Goal: Information Seeking & Learning: Learn about a topic

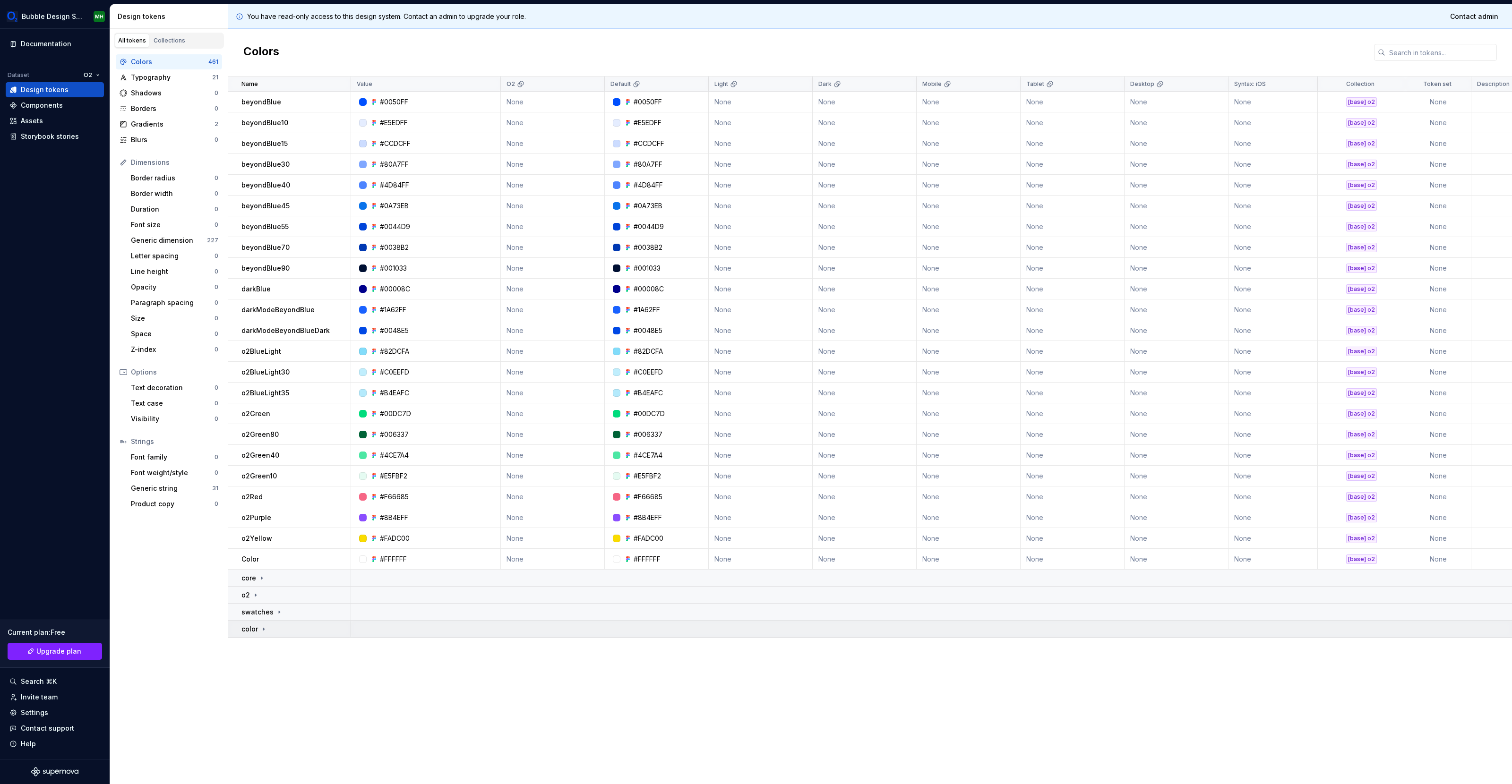
click at [265, 627] on icon at bounding box center [264, 629] width 8 height 8
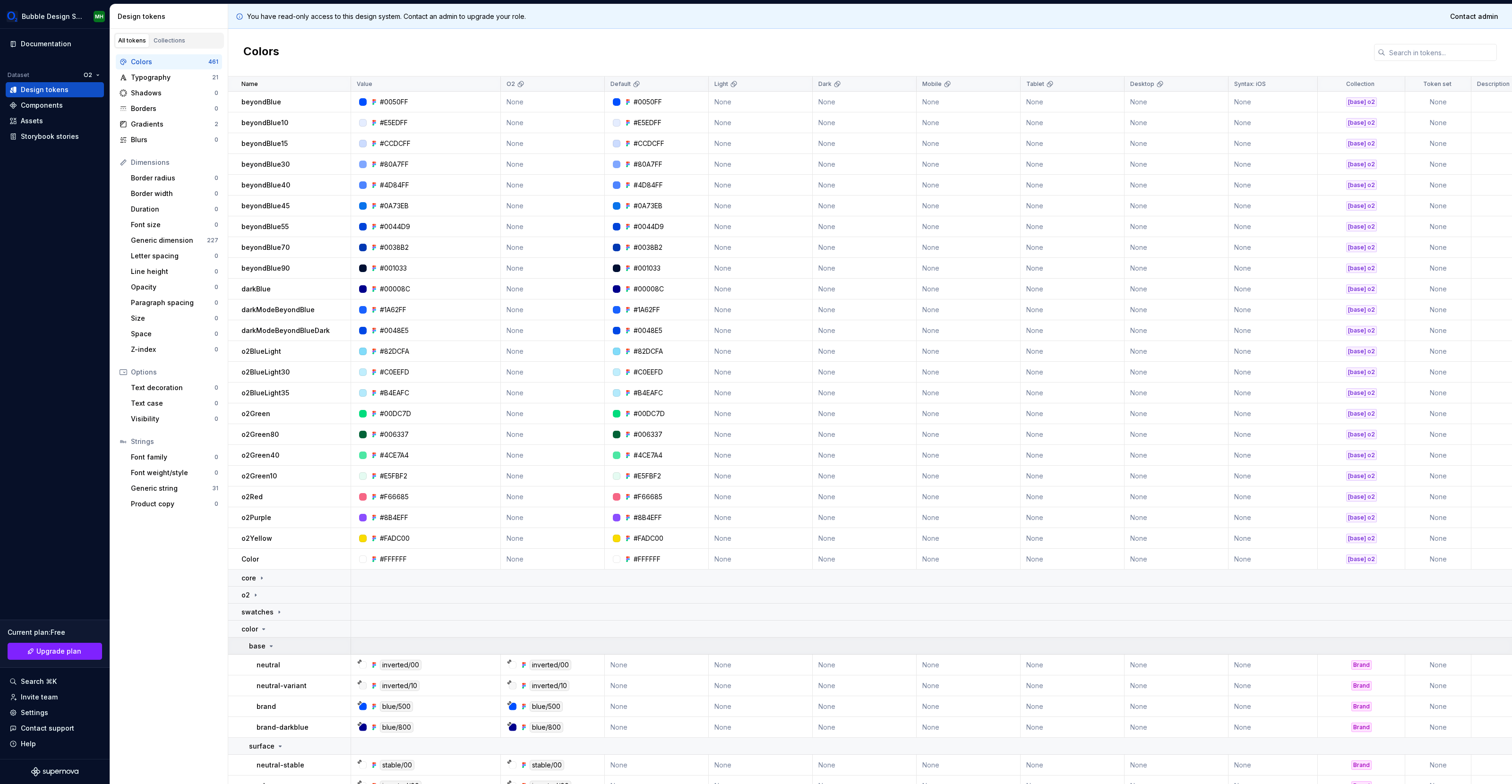
click at [269, 647] on icon at bounding box center [271, 646] width 8 height 8
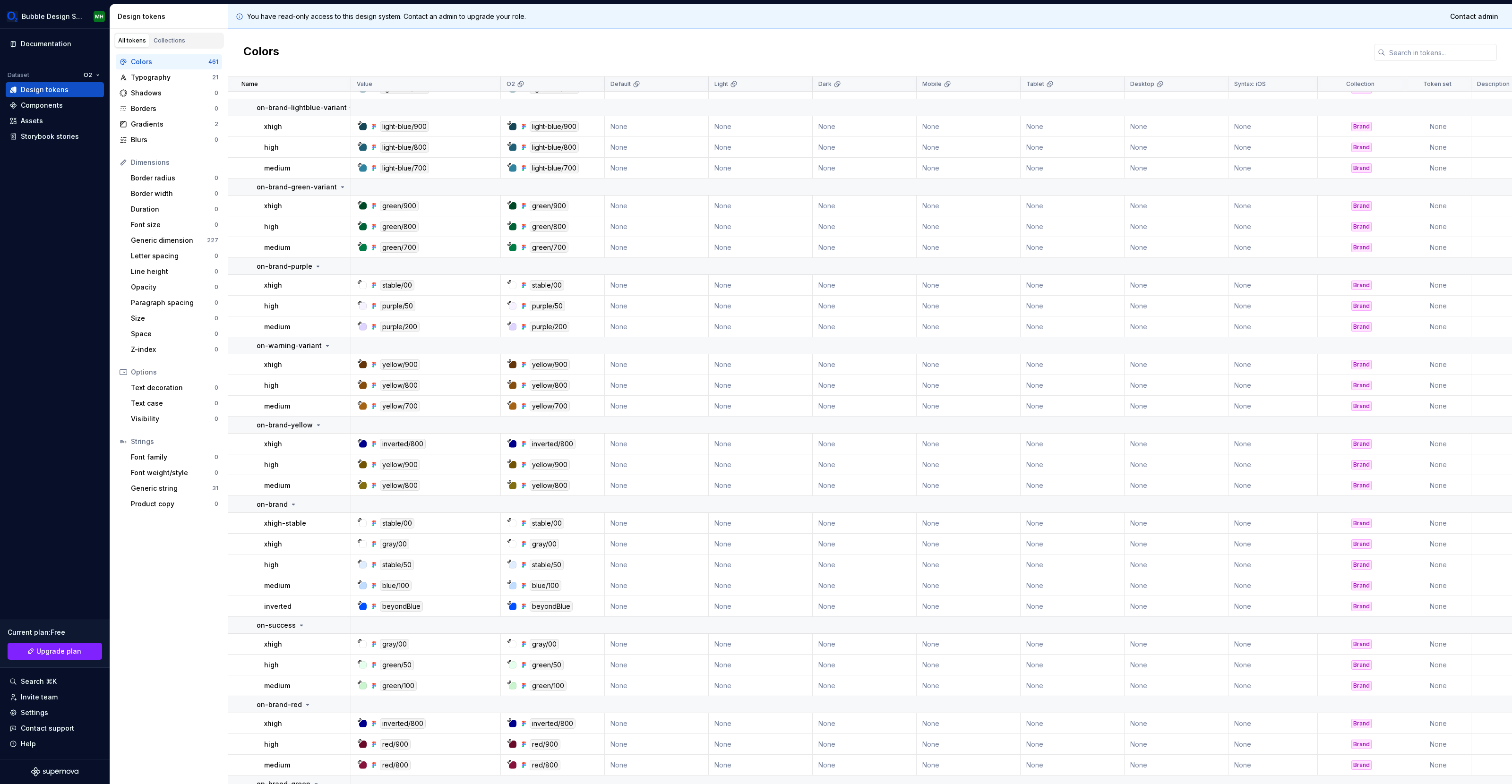
scroll to position [4388, 0]
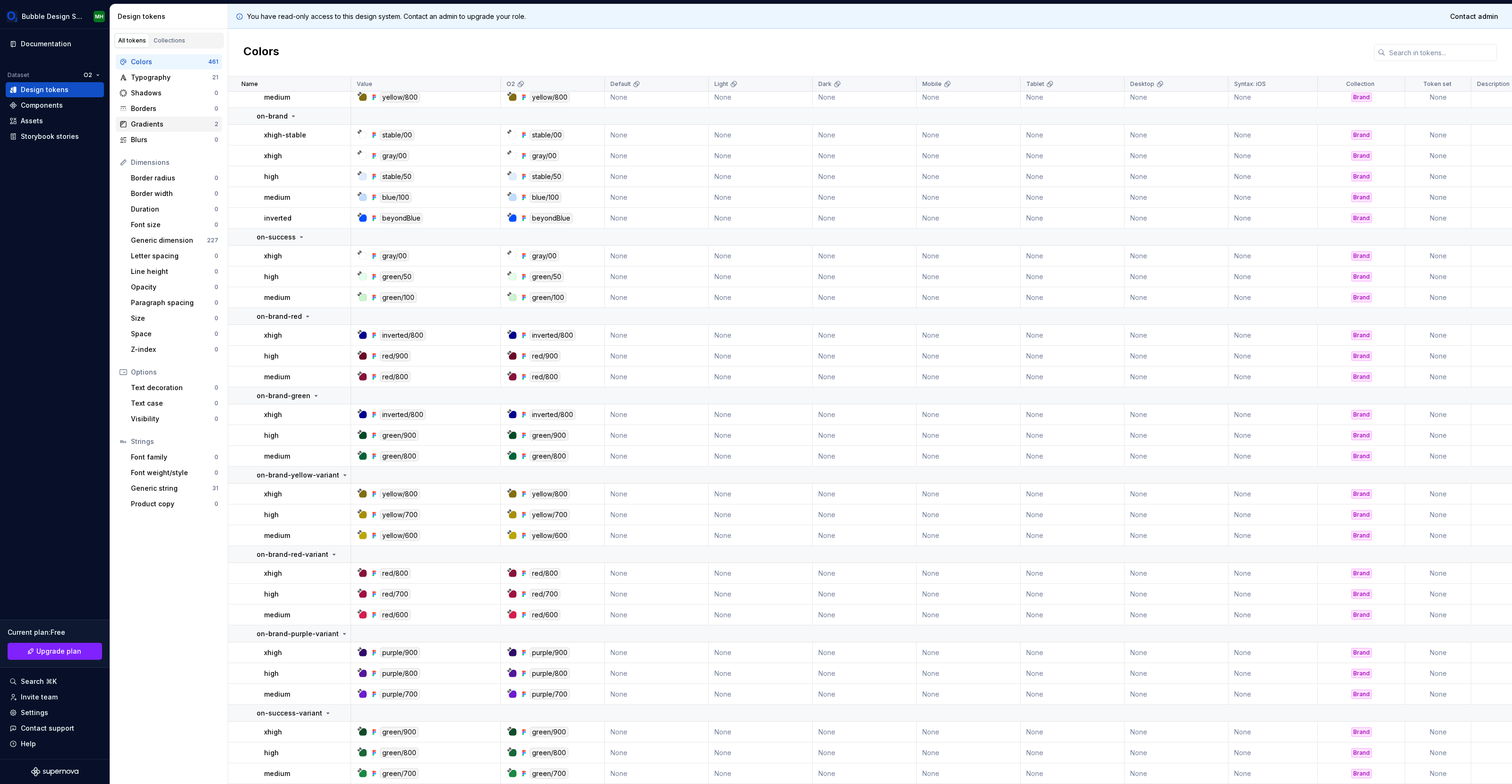
click at [148, 120] on div "Gradients" at bounding box center [173, 124] width 84 height 10
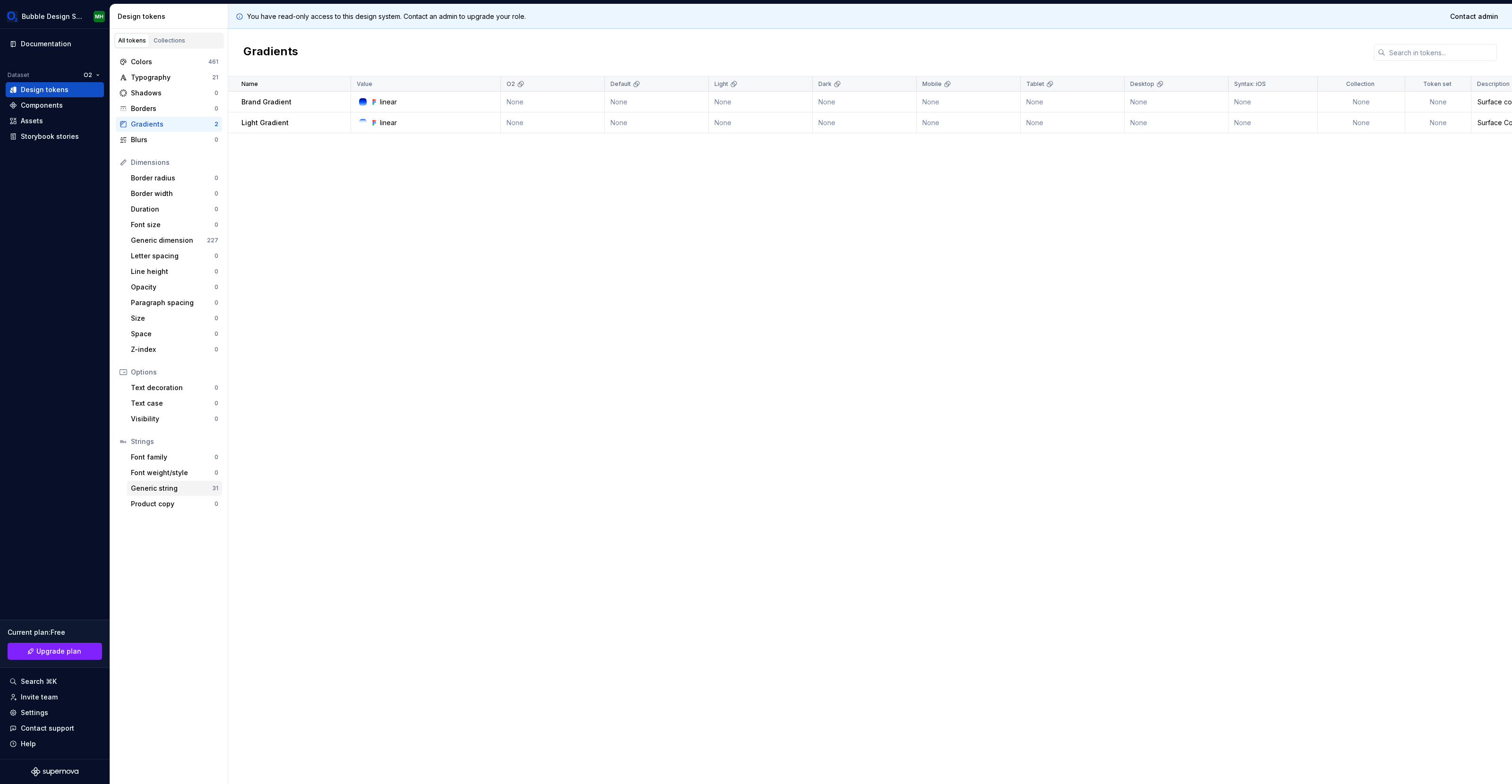
click at [196, 487] on div "Generic string" at bounding box center [171, 489] width 81 height 10
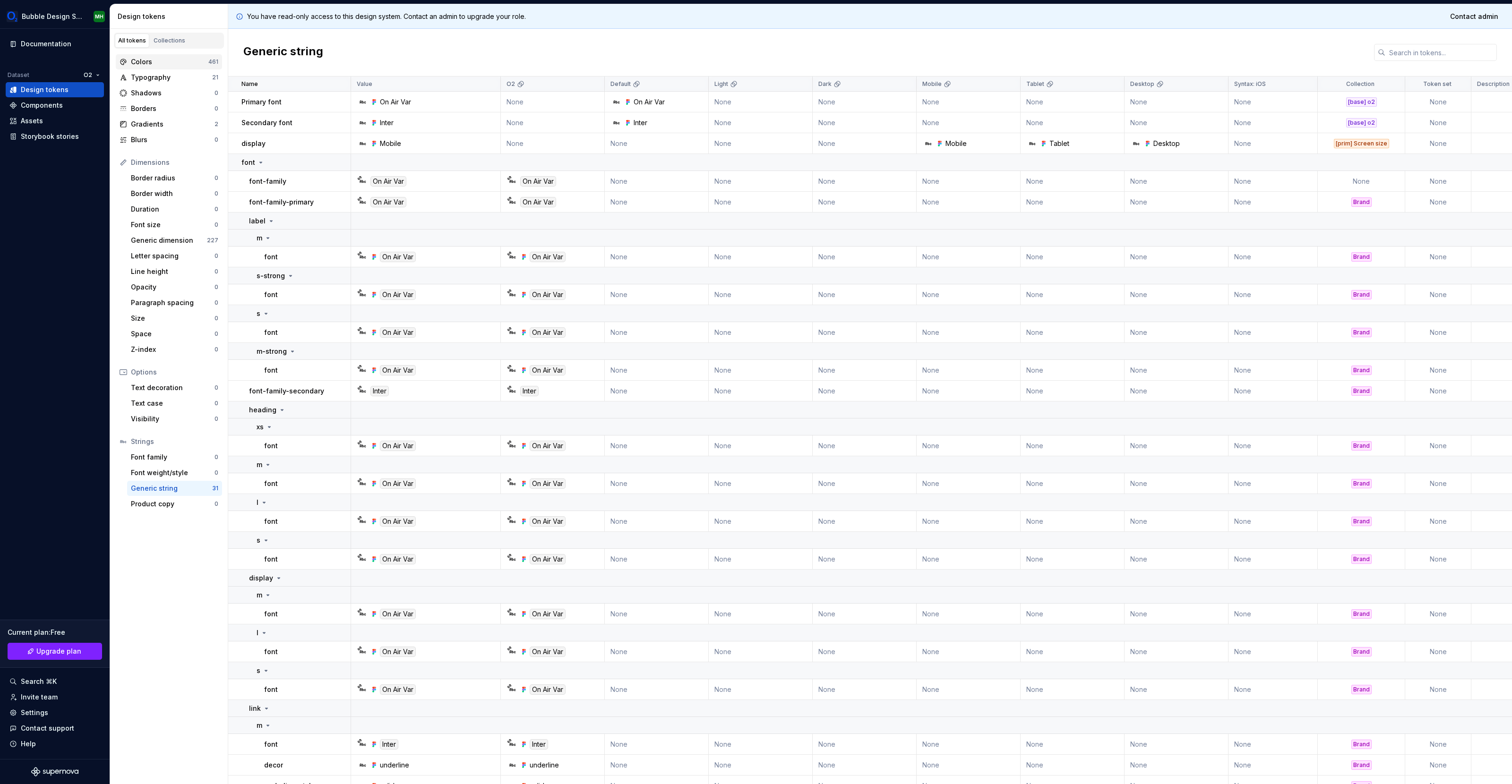
click at [161, 63] on div "Colors" at bounding box center [170, 62] width 78 height 10
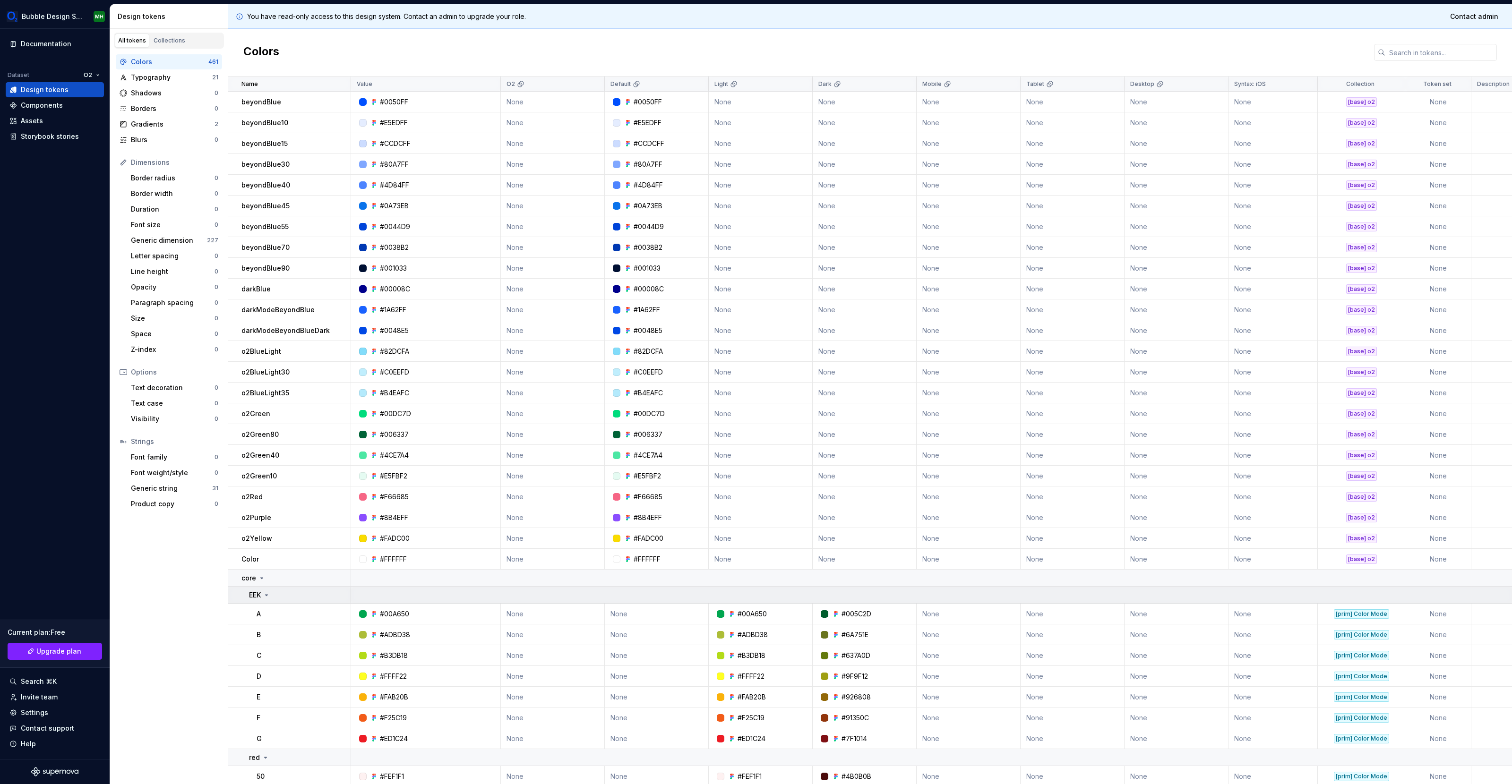
click at [268, 593] on icon at bounding box center [266, 595] width 8 height 8
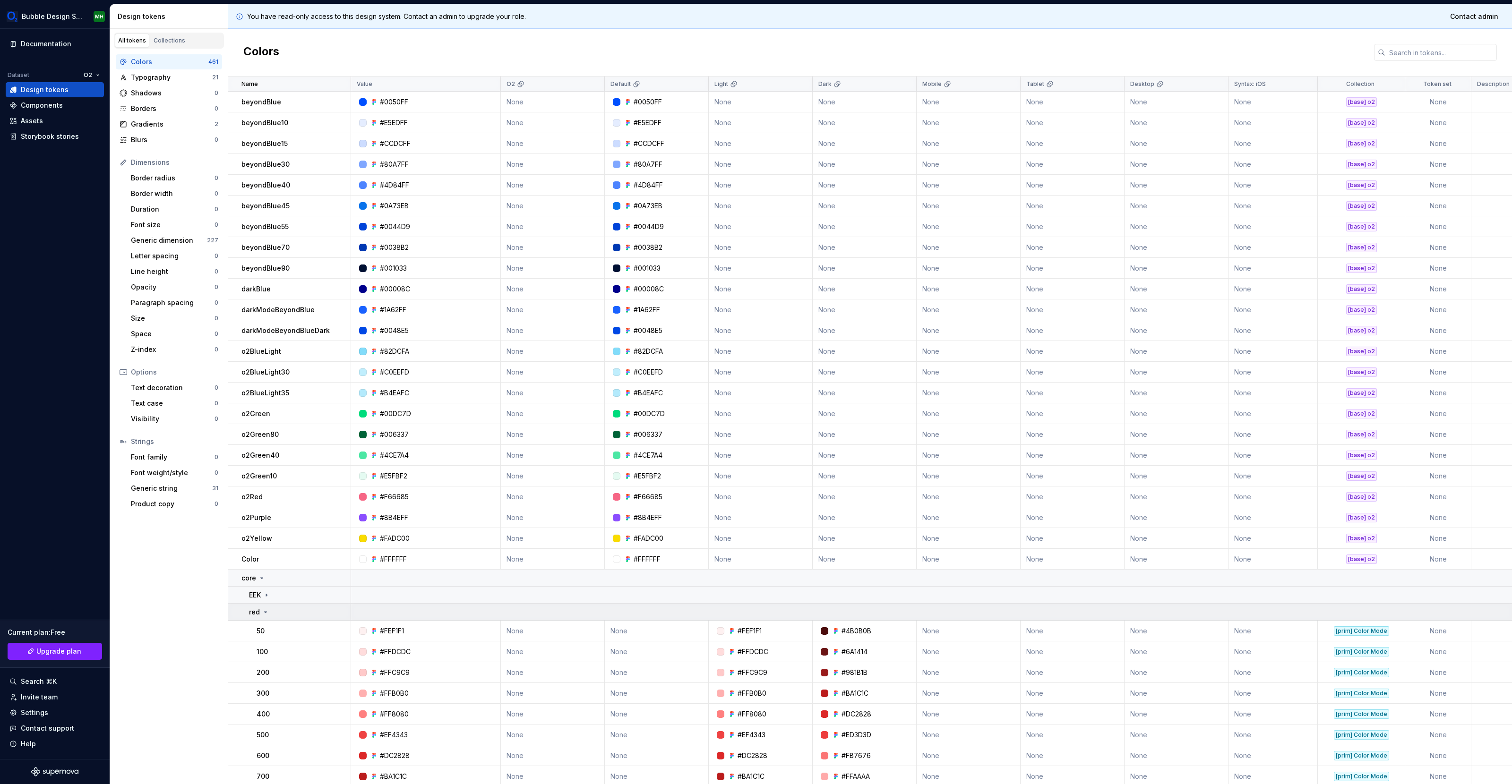
click at [265, 611] on icon at bounding box center [265, 612] width 8 height 8
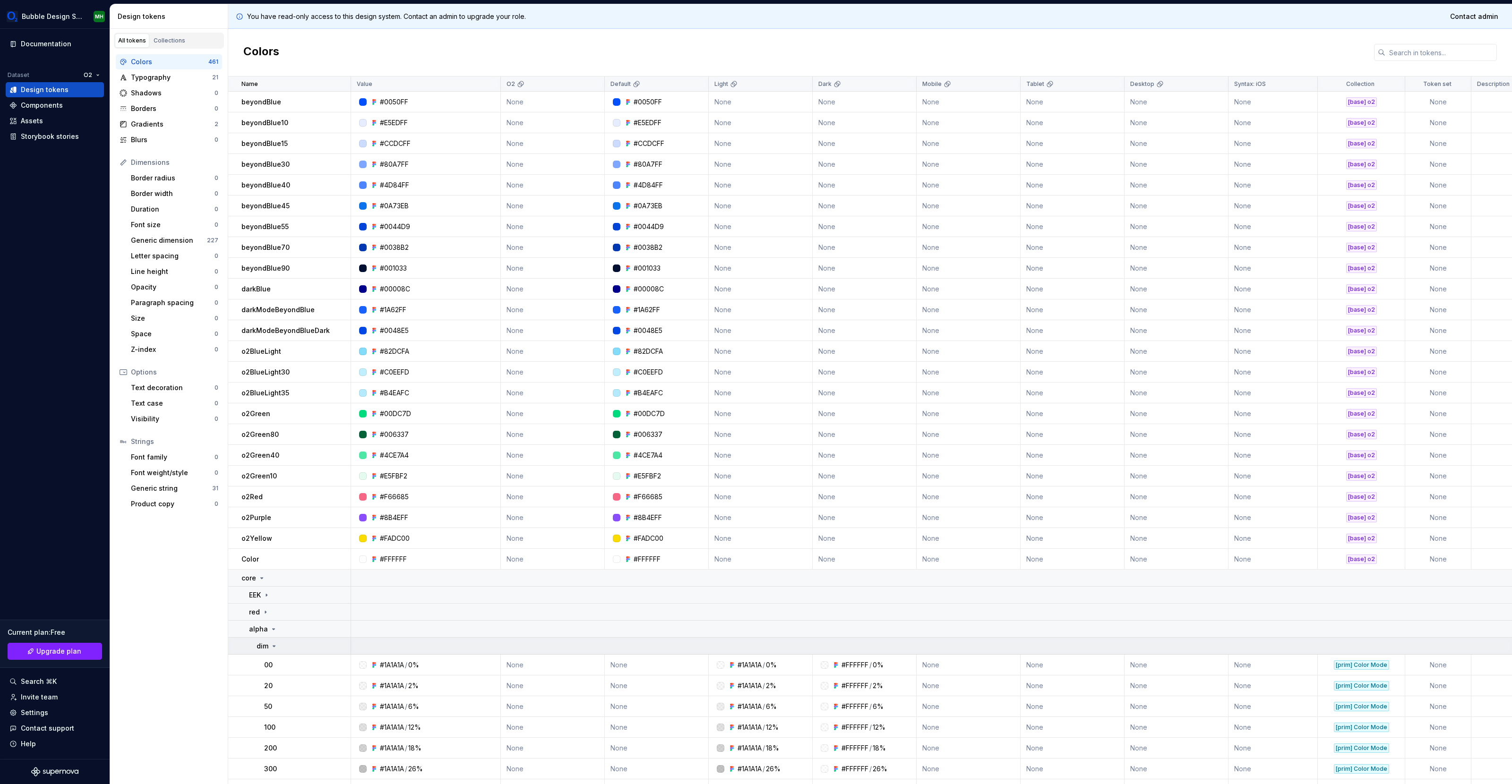
click at [272, 646] on icon at bounding box center [274, 646] width 8 height 8
click at [271, 665] on div "lit" at bounding box center [264, 663] width 15 height 10
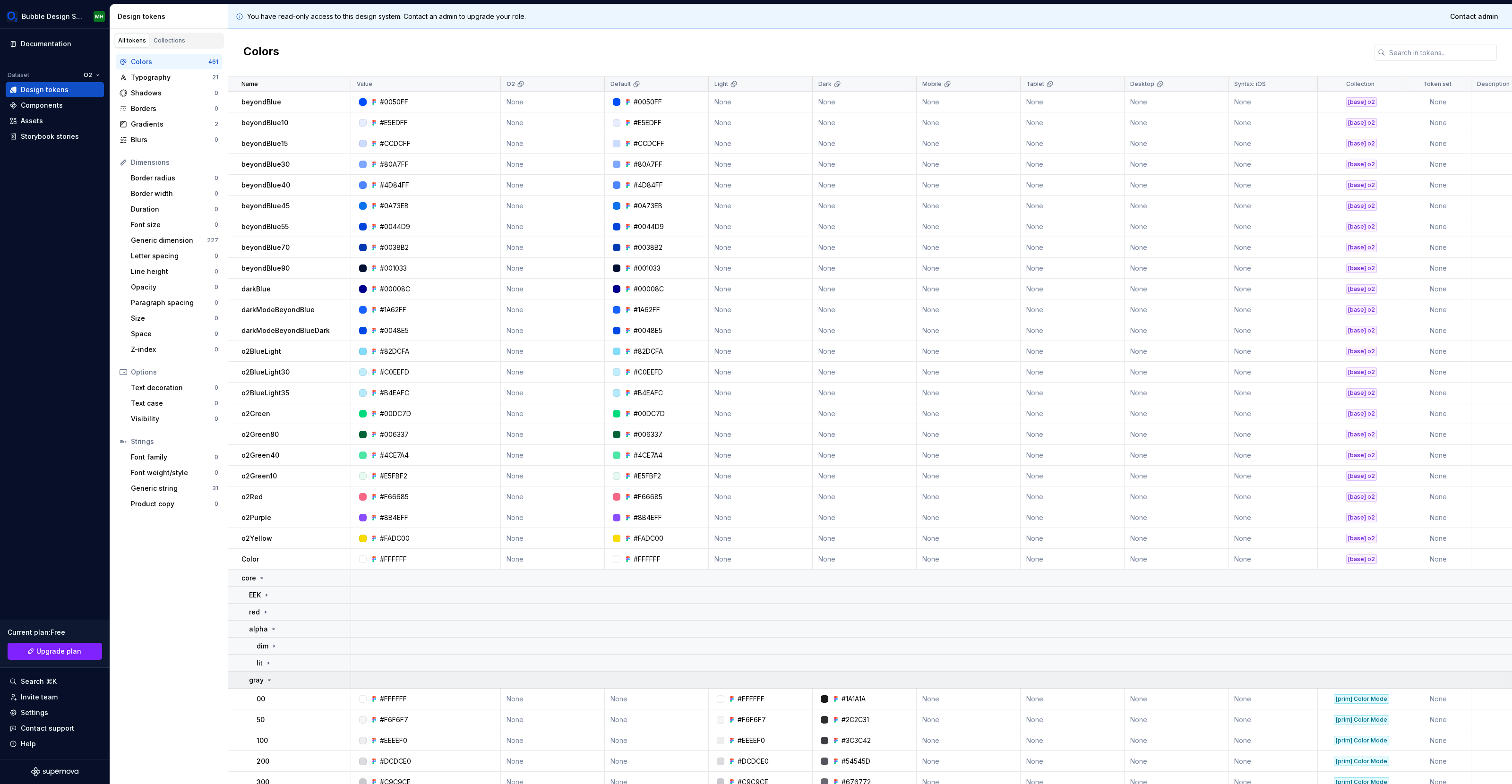
click at [270, 681] on icon at bounding box center [269, 680] width 8 height 8
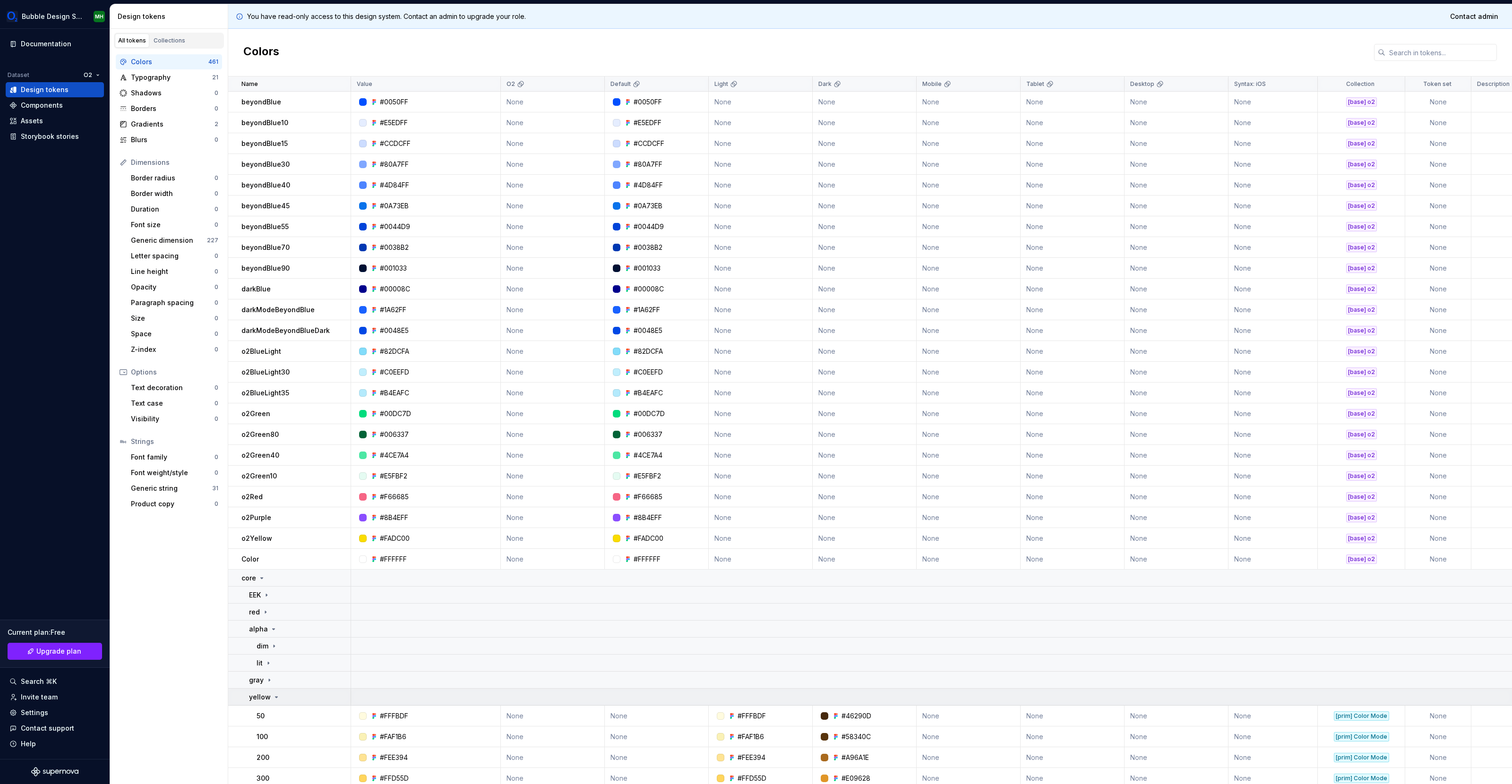
click at [277, 704] on td "yellow" at bounding box center [289, 697] width 123 height 17
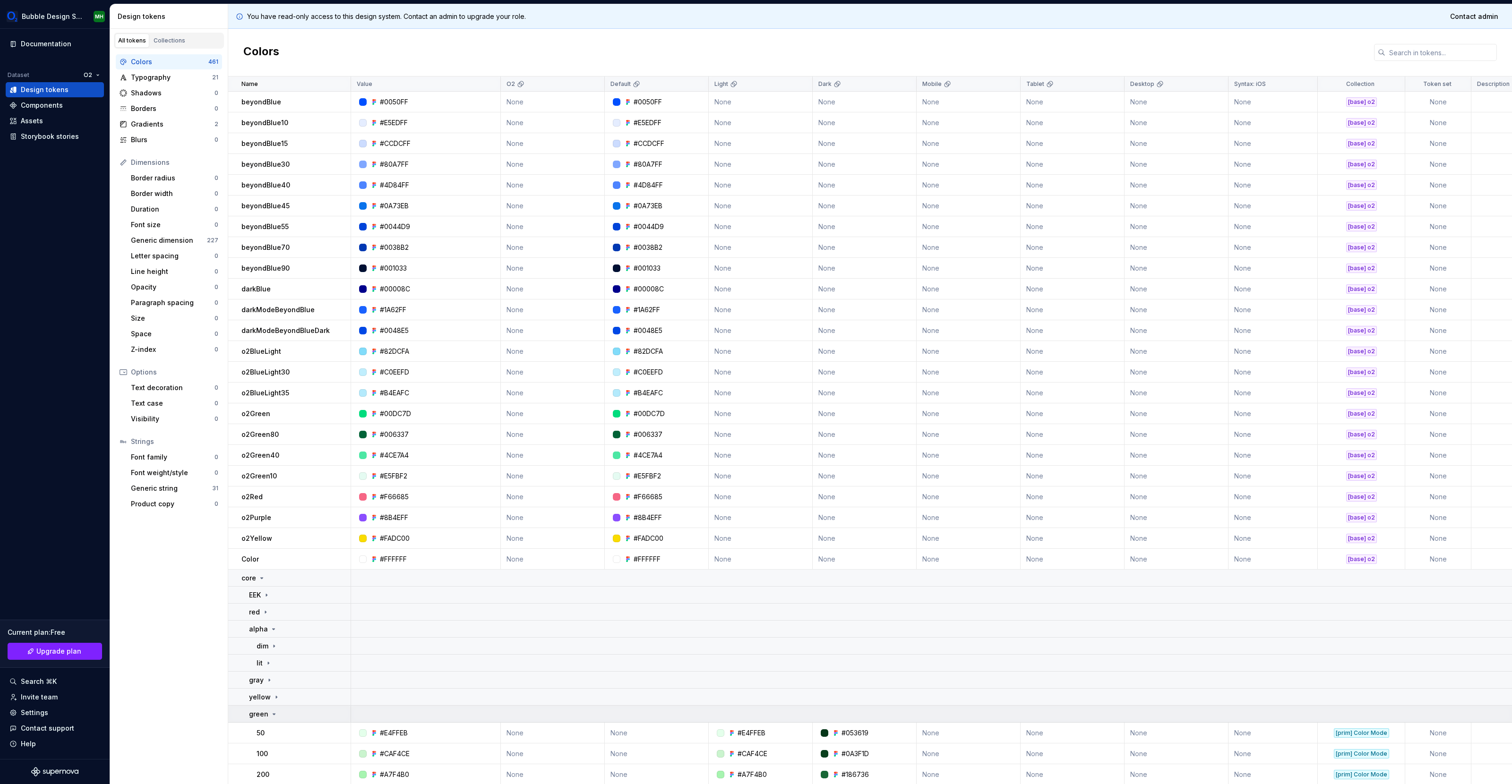
click at [277, 711] on icon at bounding box center [274, 714] width 8 height 8
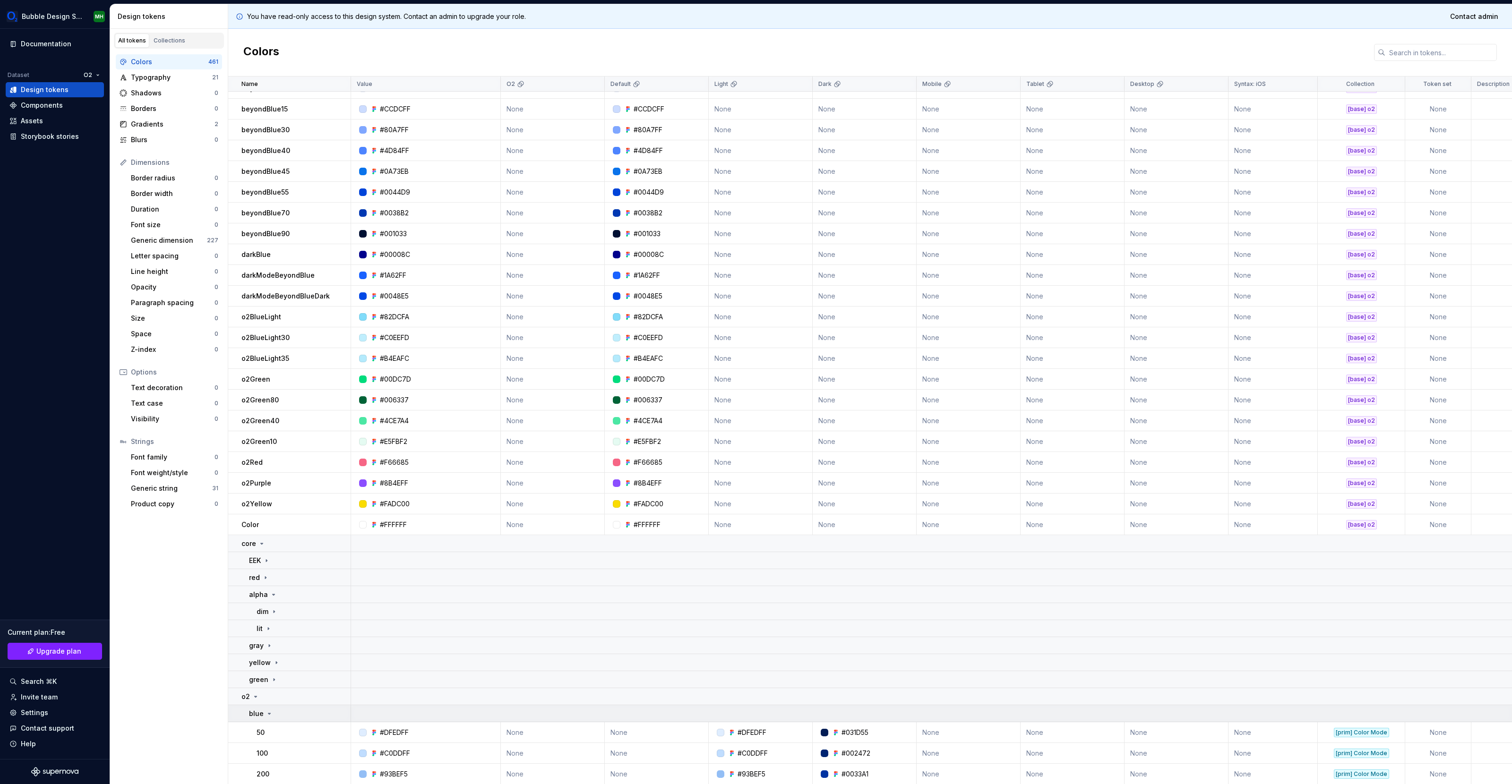
click at [274, 711] on div "blue" at bounding box center [300, 714] width 101 height 10
click at [288, 729] on icon at bounding box center [287, 731] width 8 height 8
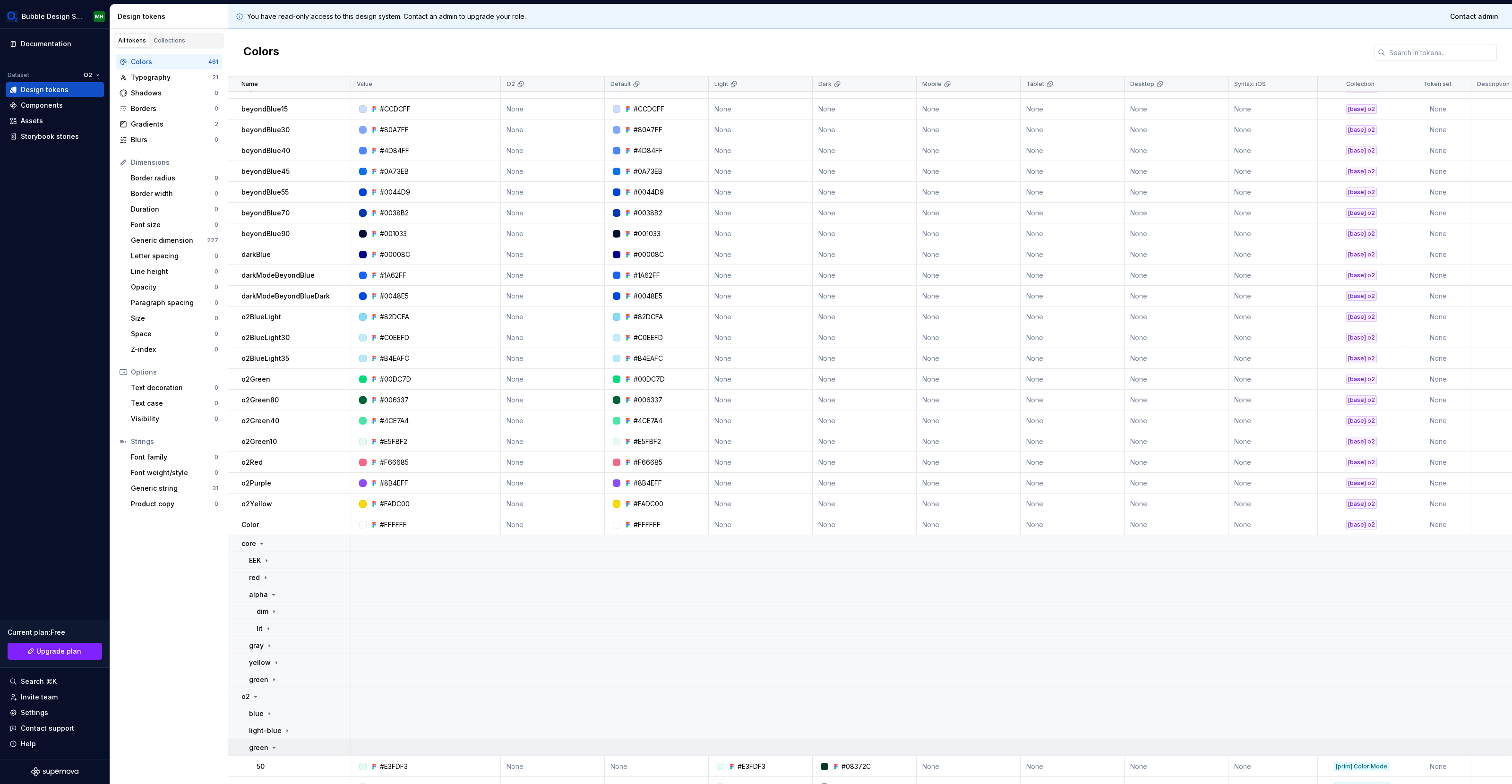
click at [274, 748] on icon at bounding box center [274, 747] width 8 height 8
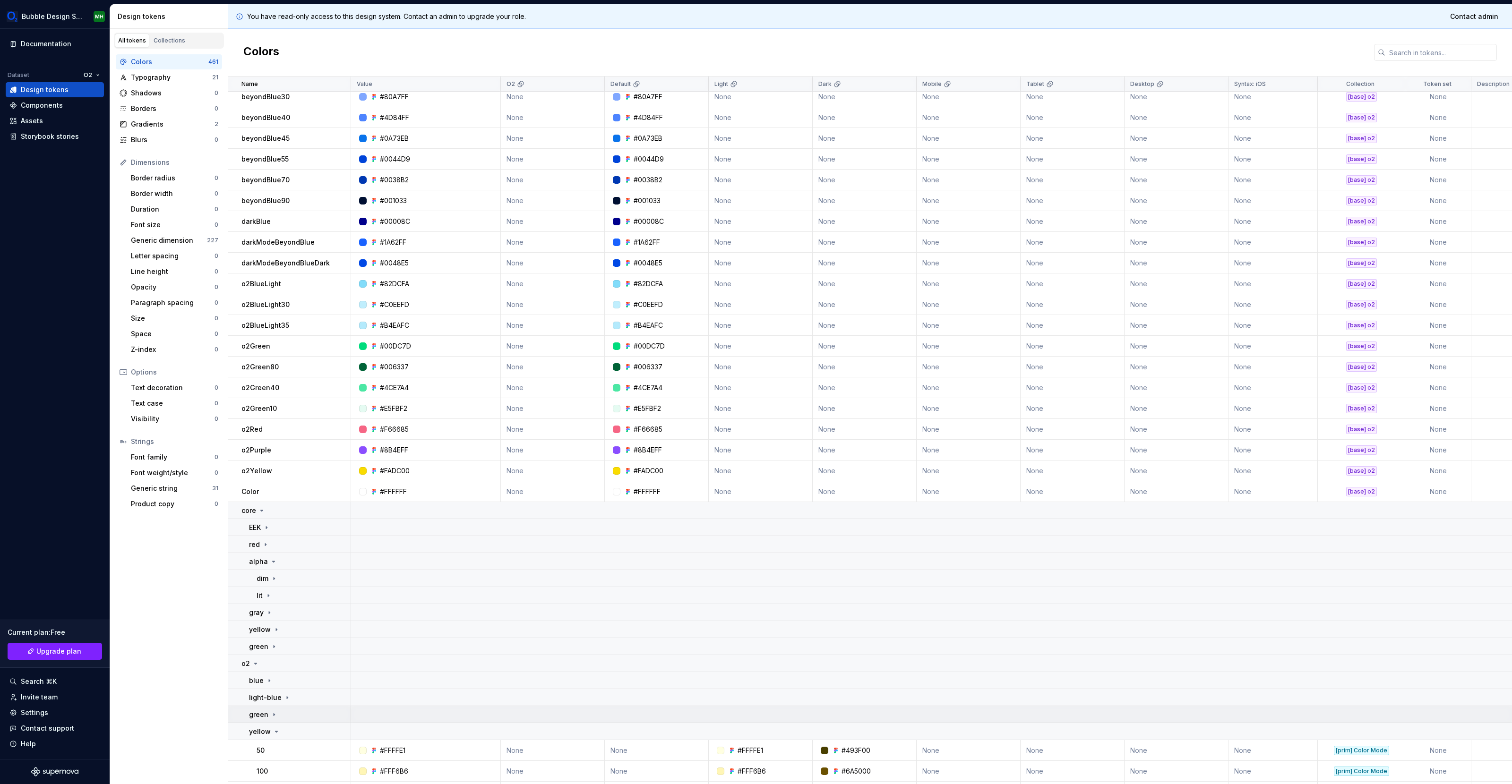
scroll to position [80, 0]
click at [273, 717] on icon at bounding box center [276, 719] width 8 height 8
click at [270, 735] on div "red" at bounding box center [300, 736] width 101 height 10
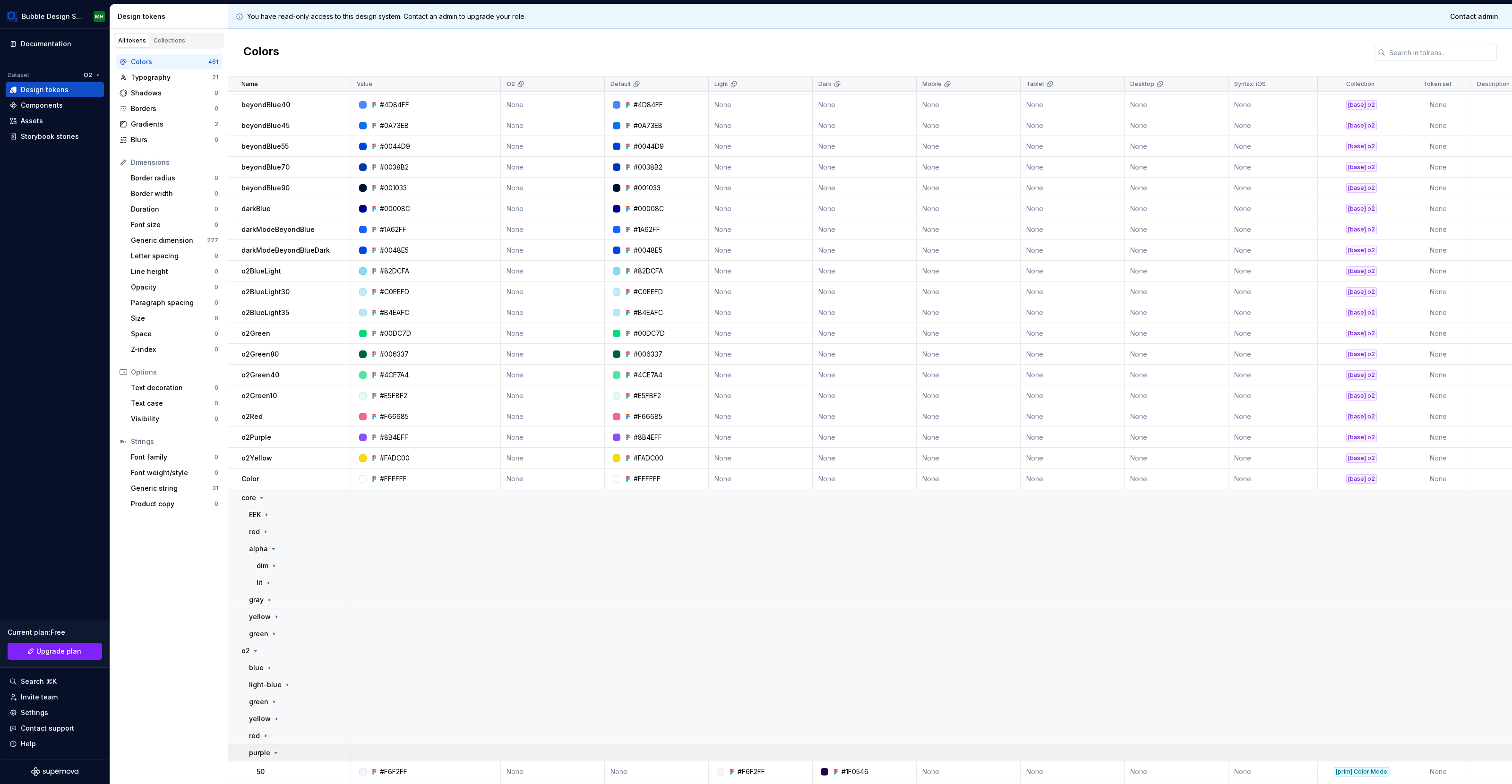
click at [269, 750] on p "purple" at bounding box center [259, 753] width 22 height 10
click at [269, 769] on p "swatches" at bounding box center [257, 770] width 32 height 10
click at [178, 241] on div "Generic dimension" at bounding box center [169, 241] width 76 height 10
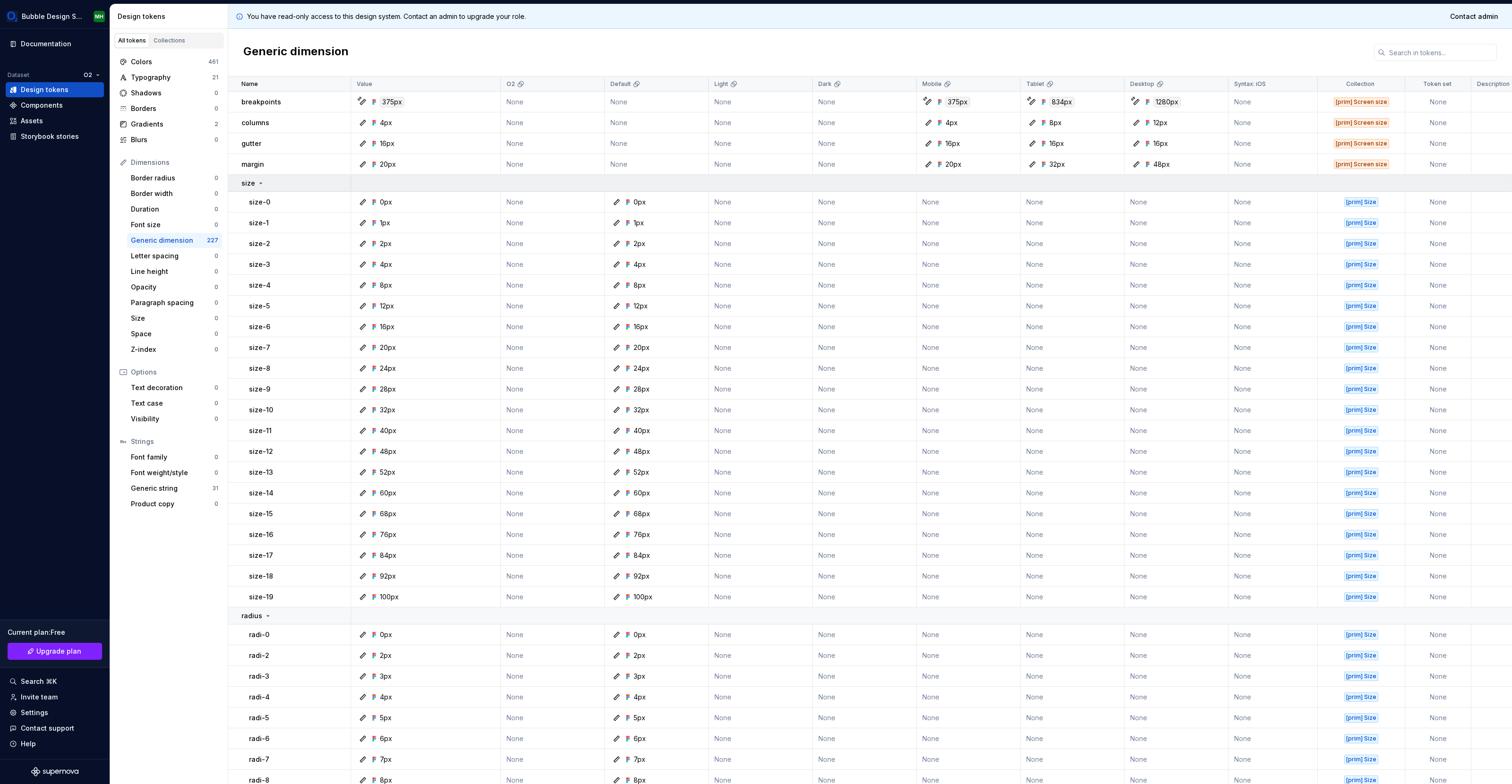
click at [260, 185] on icon at bounding box center [261, 183] width 8 height 8
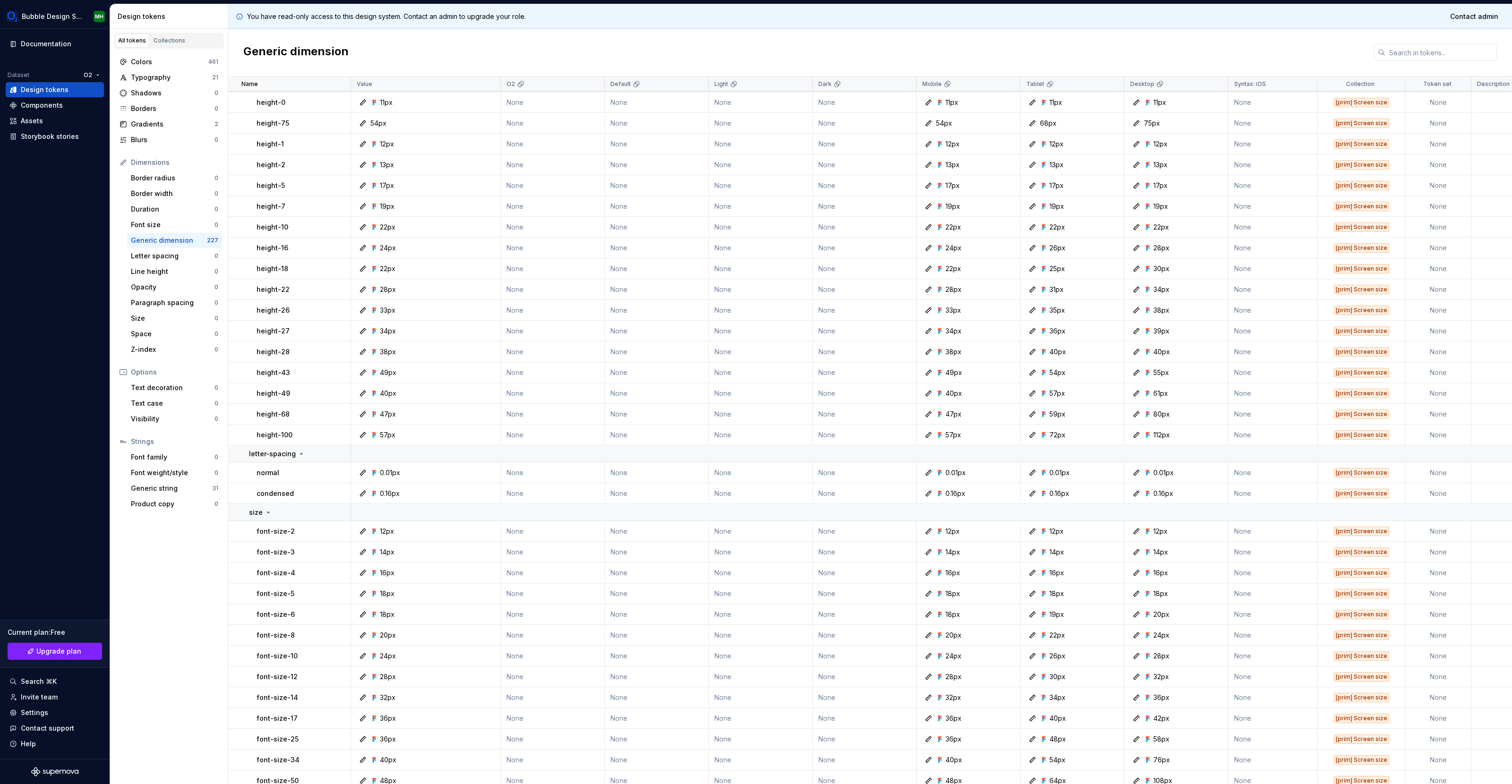
scroll to position [1123, 0]
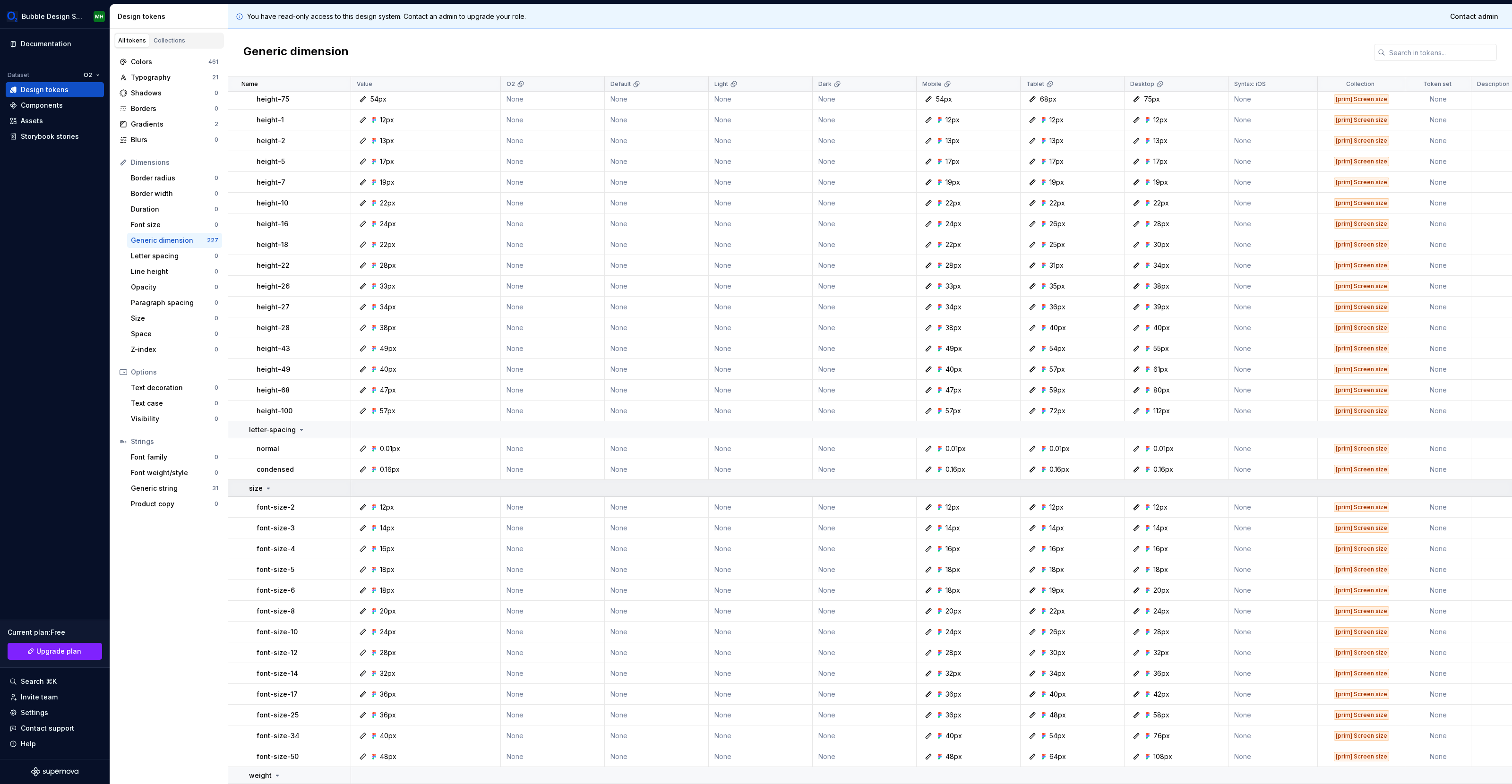
click at [265, 487] on icon at bounding box center [268, 488] width 8 height 8
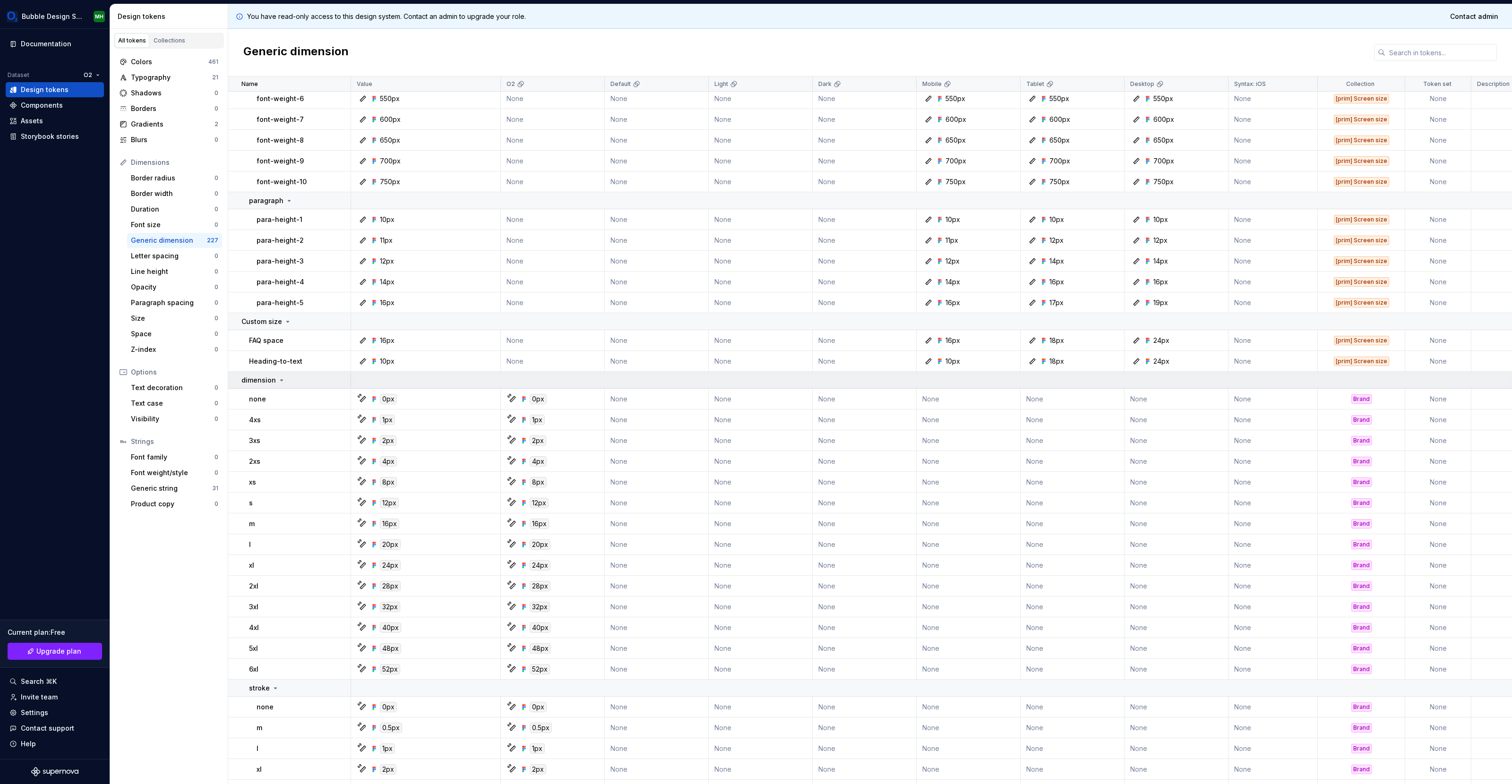
click at [280, 387] on td "dimension" at bounding box center [289, 380] width 123 height 17
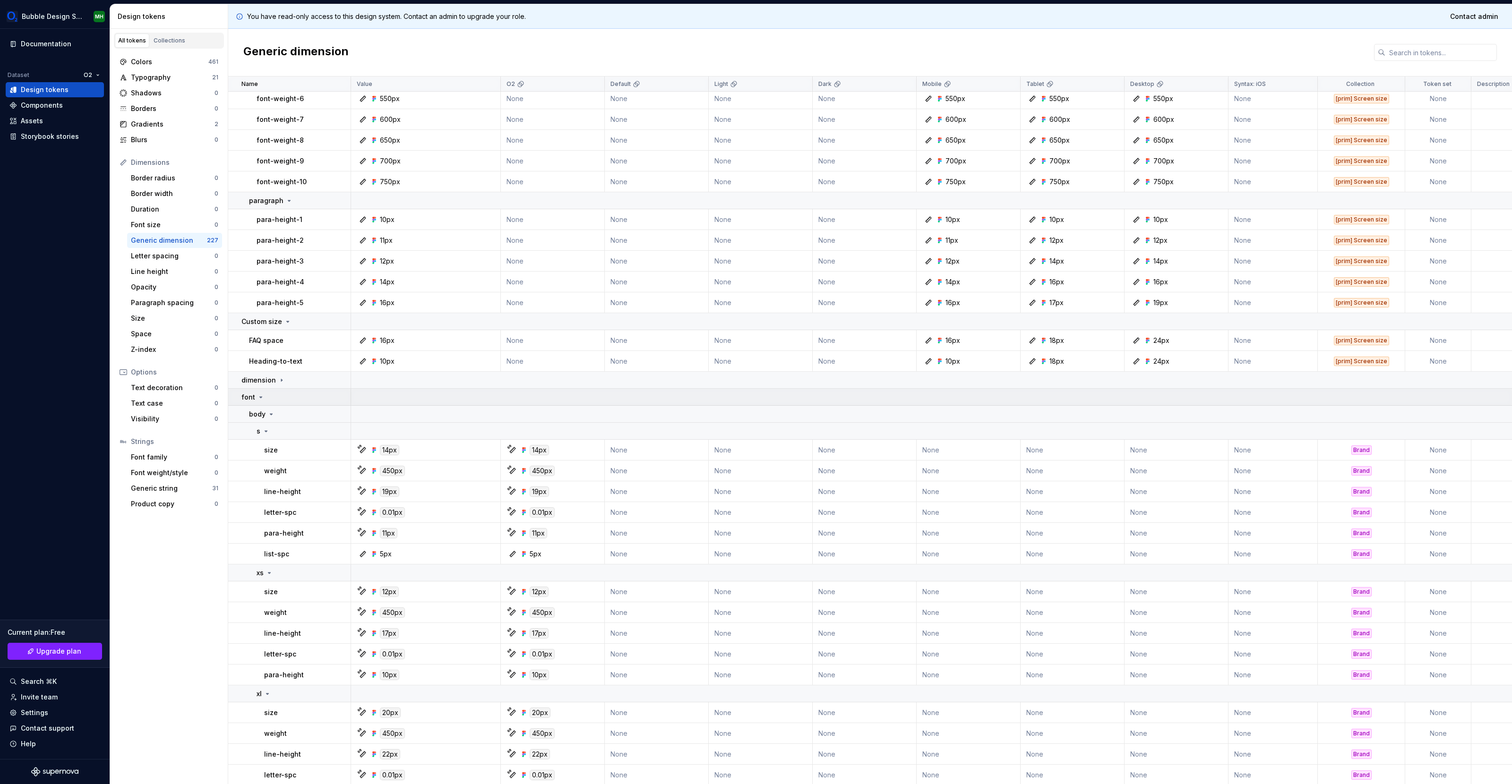
click at [275, 395] on div "font" at bounding box center [295, 397] width 109 height 10
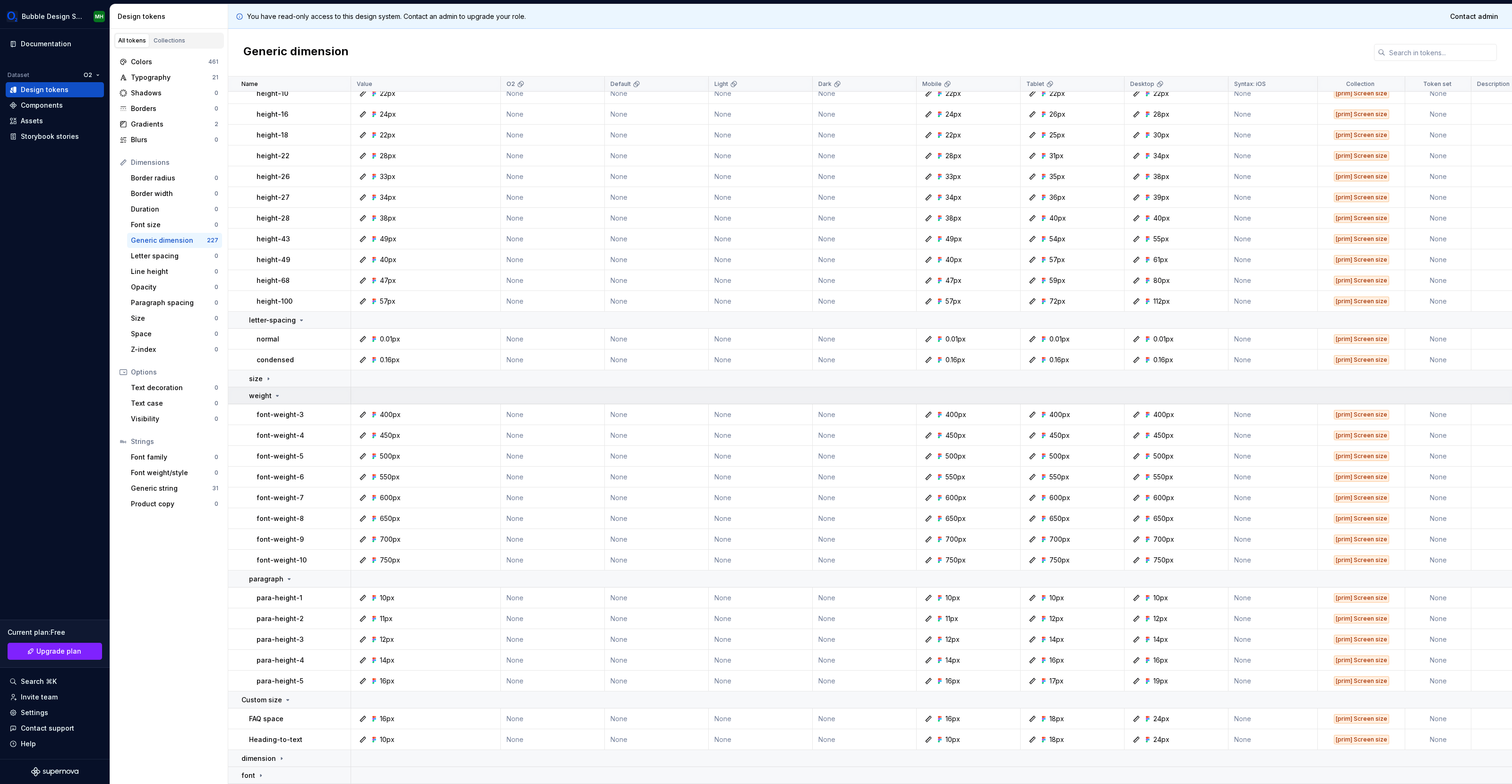
scroll to position [1232, 0]
click at [283, 758] on icon at bounding box center [282, 758] width 8 height 8
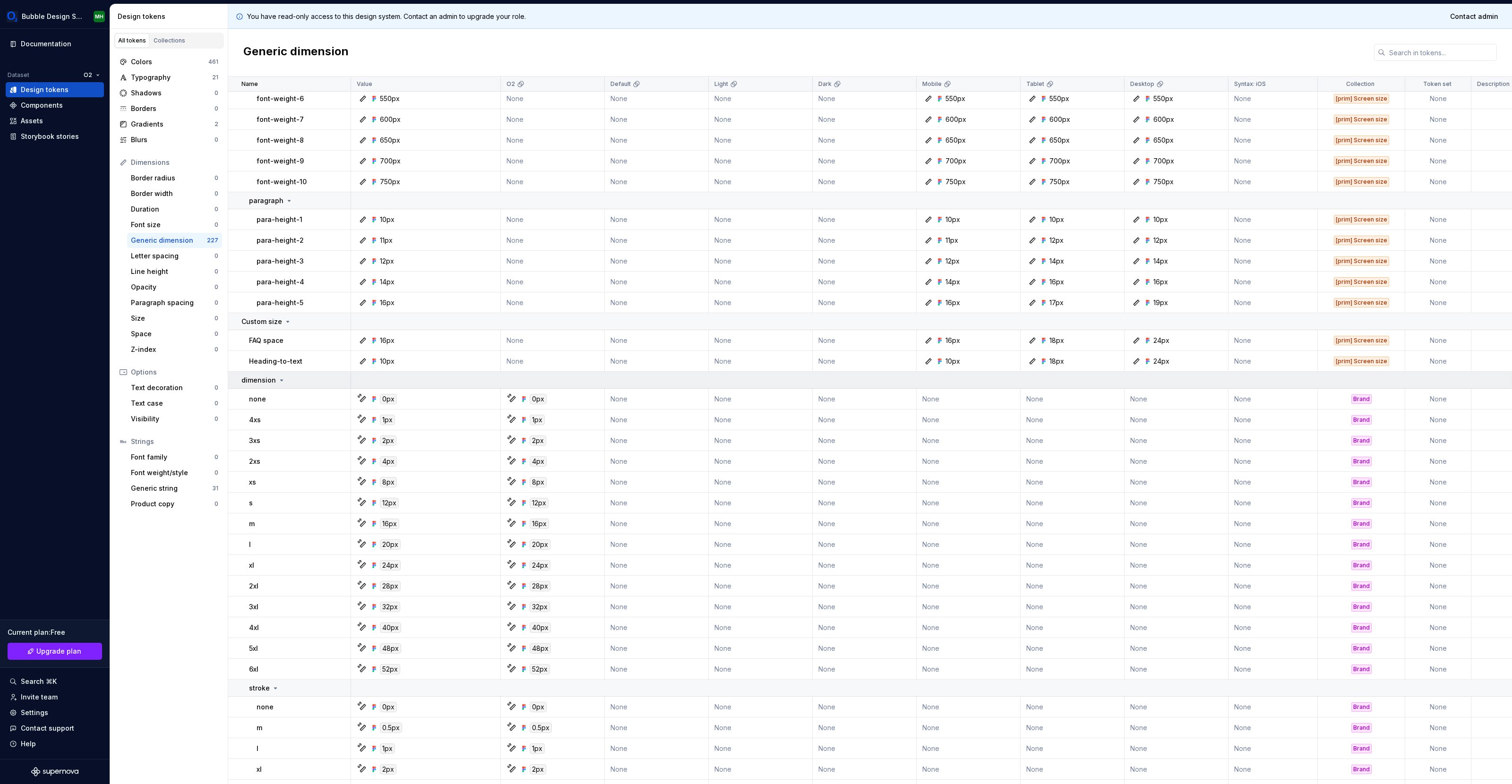
scroll to position [1852, 0]
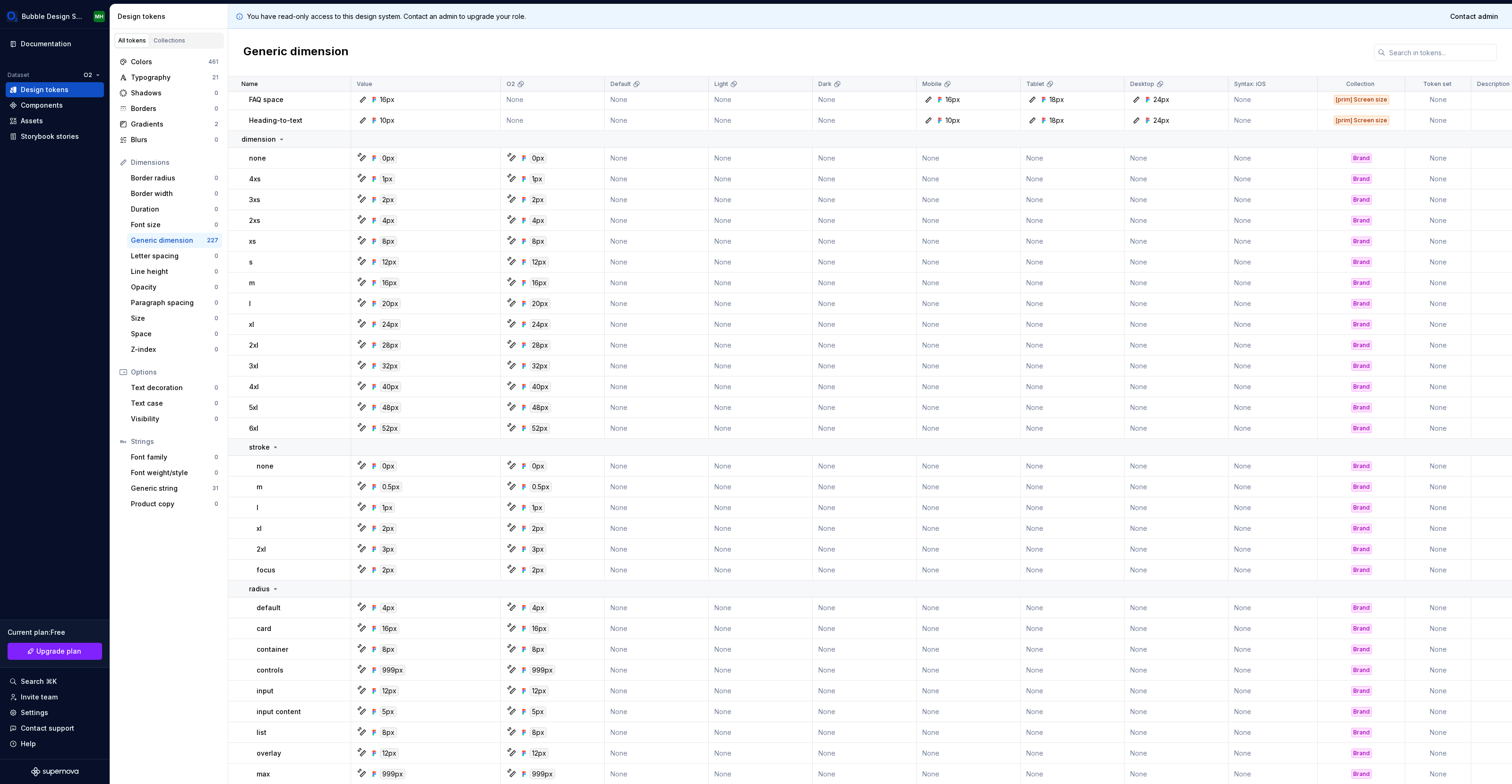
click at [277, 157] on div "none" at bounding box center [300, 158] width 101 height 10
click at [252, 155] on p "none" at bounding box center [257, 158] width 17 height 10
click at [152, 315] on div "Size" at bounding box center [173, 318] width 84 height 10
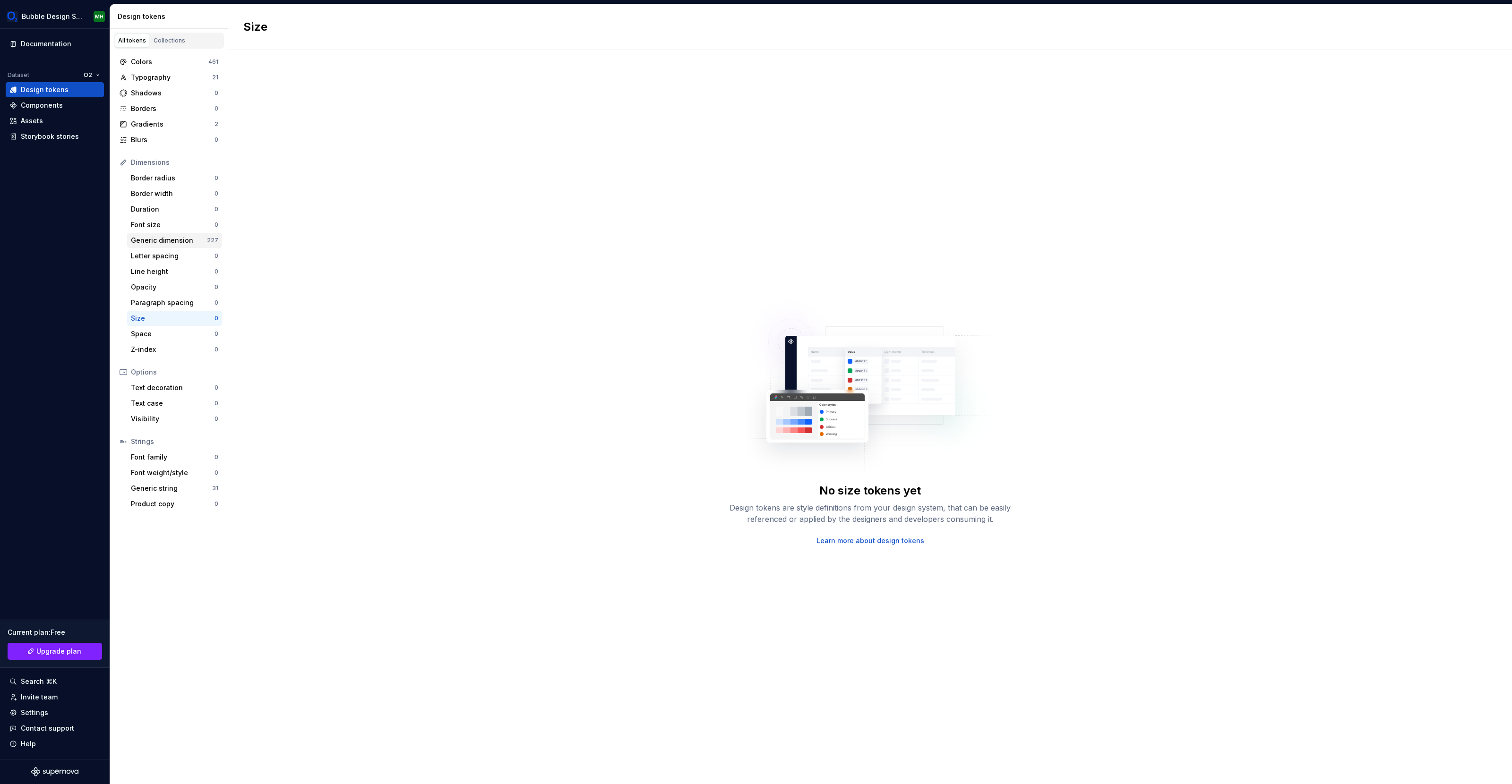
click at [170, 242] on div "Generic dimension" at bounding box center [169, 241] width 76 height 10
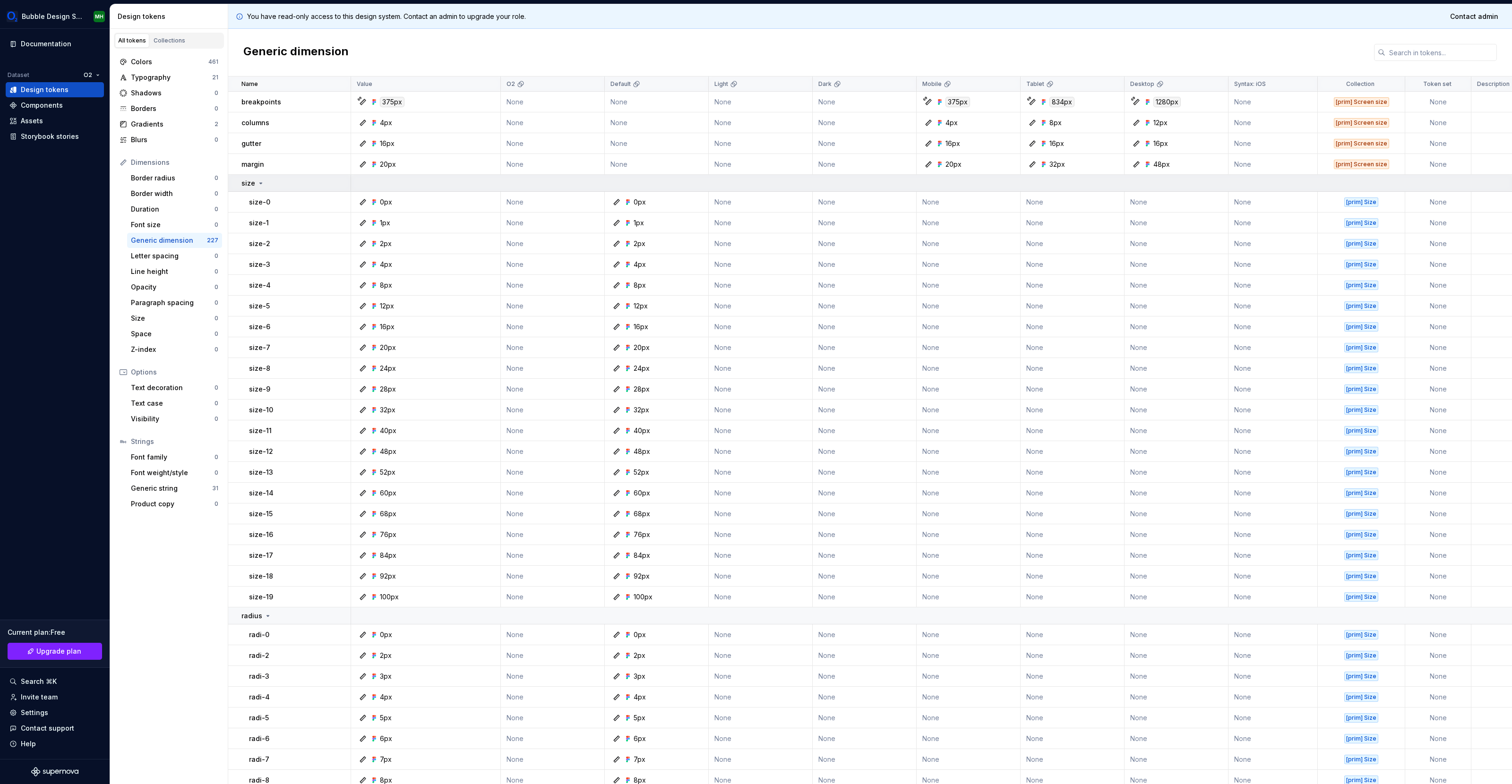
click at [260, 182] on icon at bounding box center [261, 183] width 8 height 8
click at [266, 201] on icon at bounding box center [268, 200] width 8 height 8
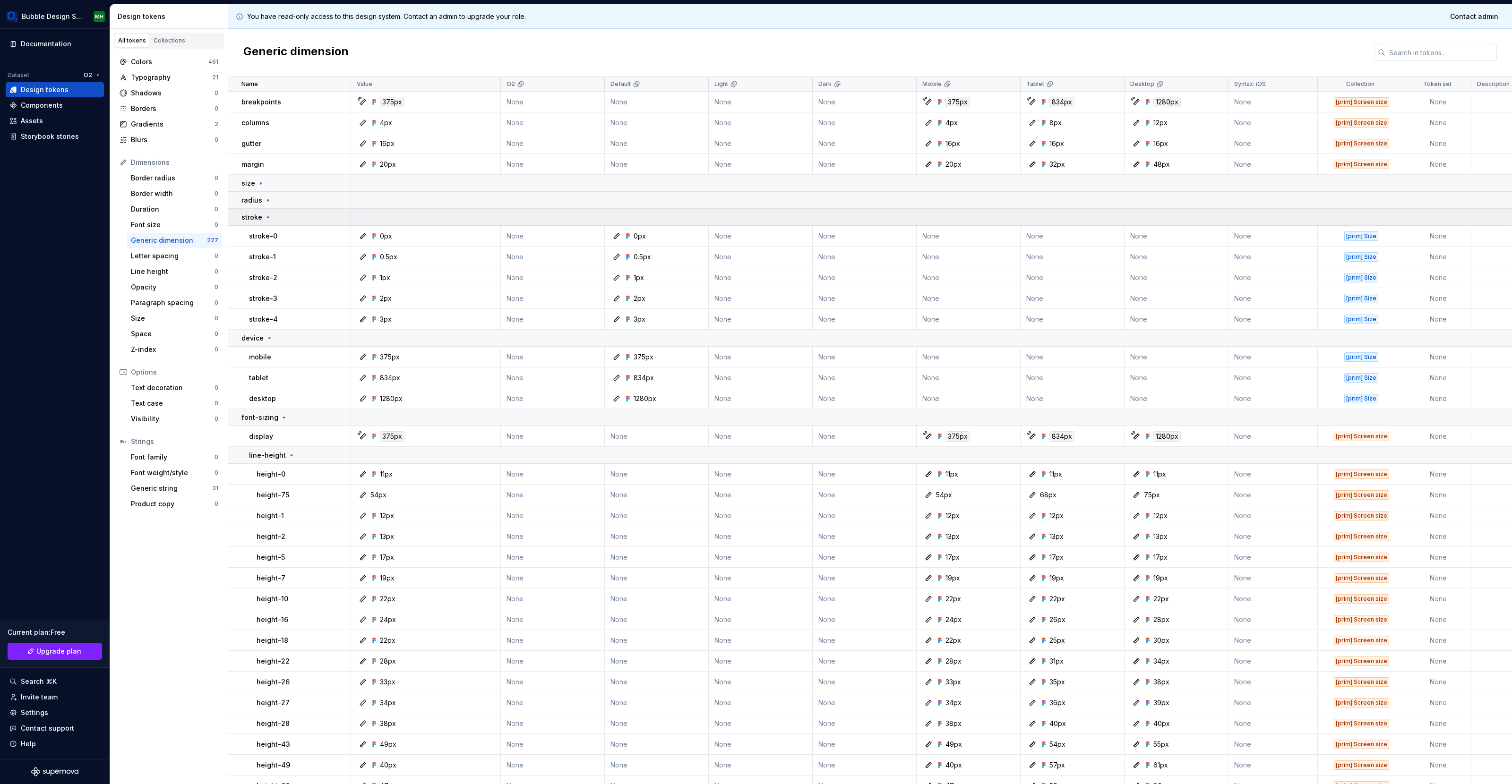
click at [266, 218] on icon at bounding box center [268, 217] width 8 height 8
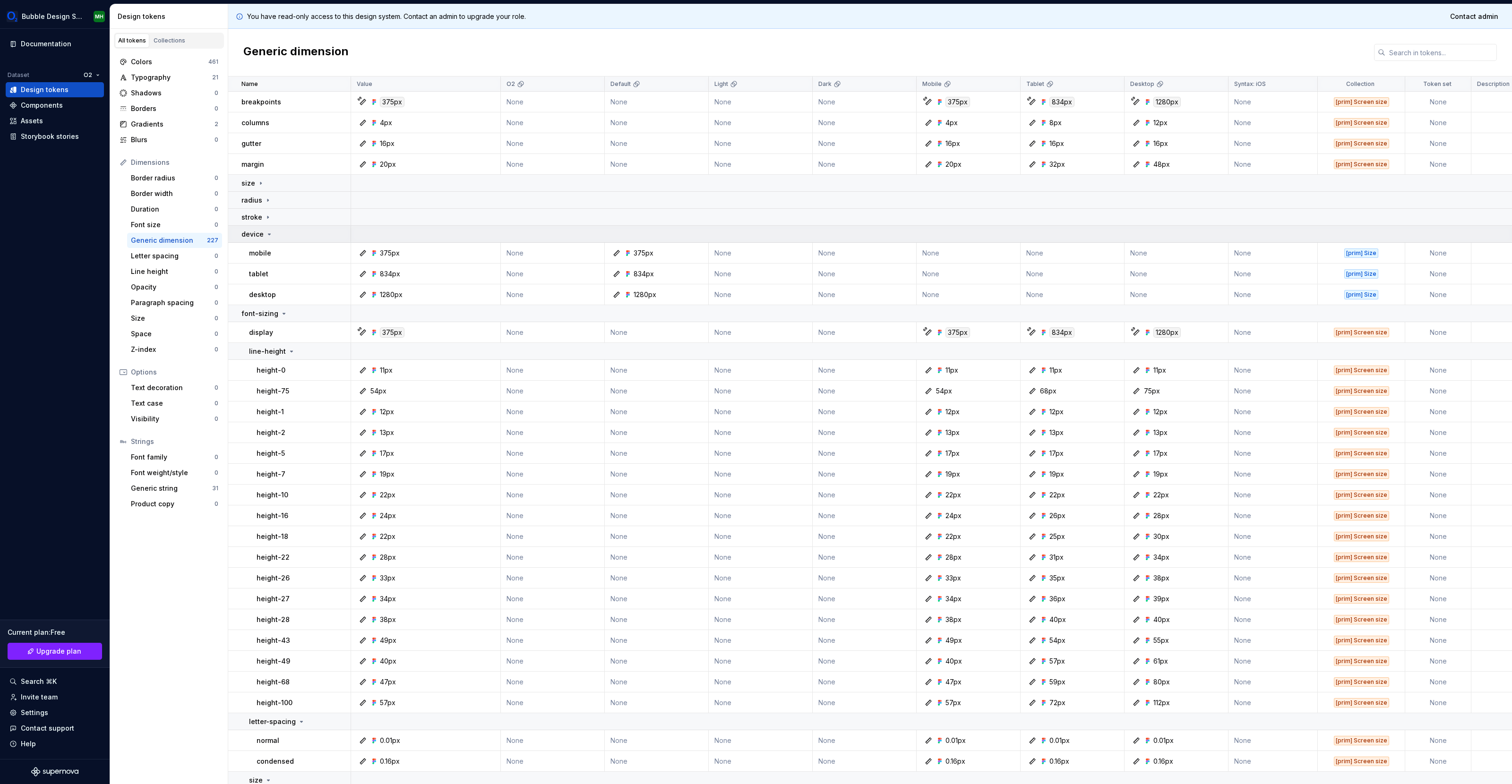
click at [266, 234] on icon at bounding box center [269, 234] width 8 height 8
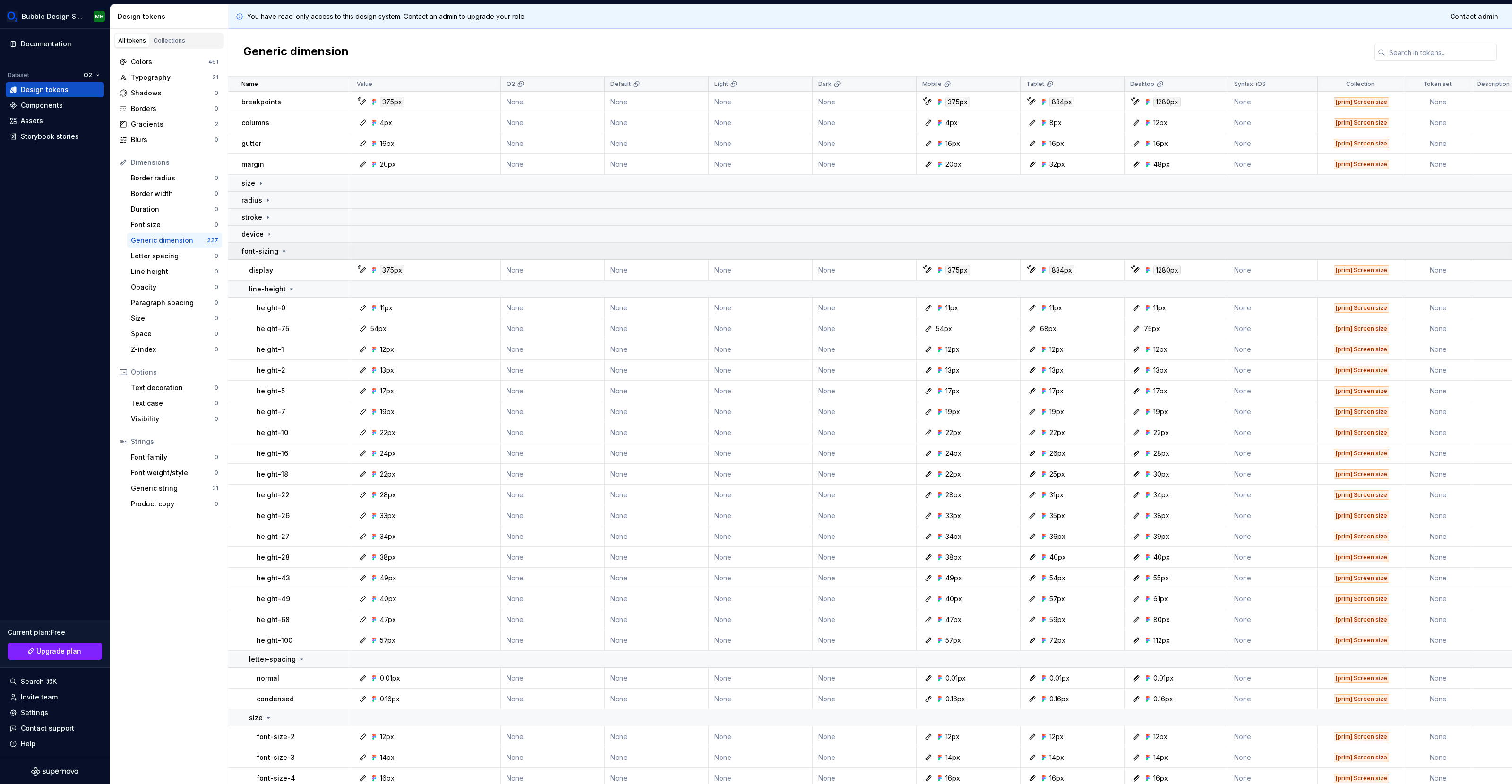
click at [266, 250] on p "font-sizing" at bounding box center [259, 252] width 37 height 10
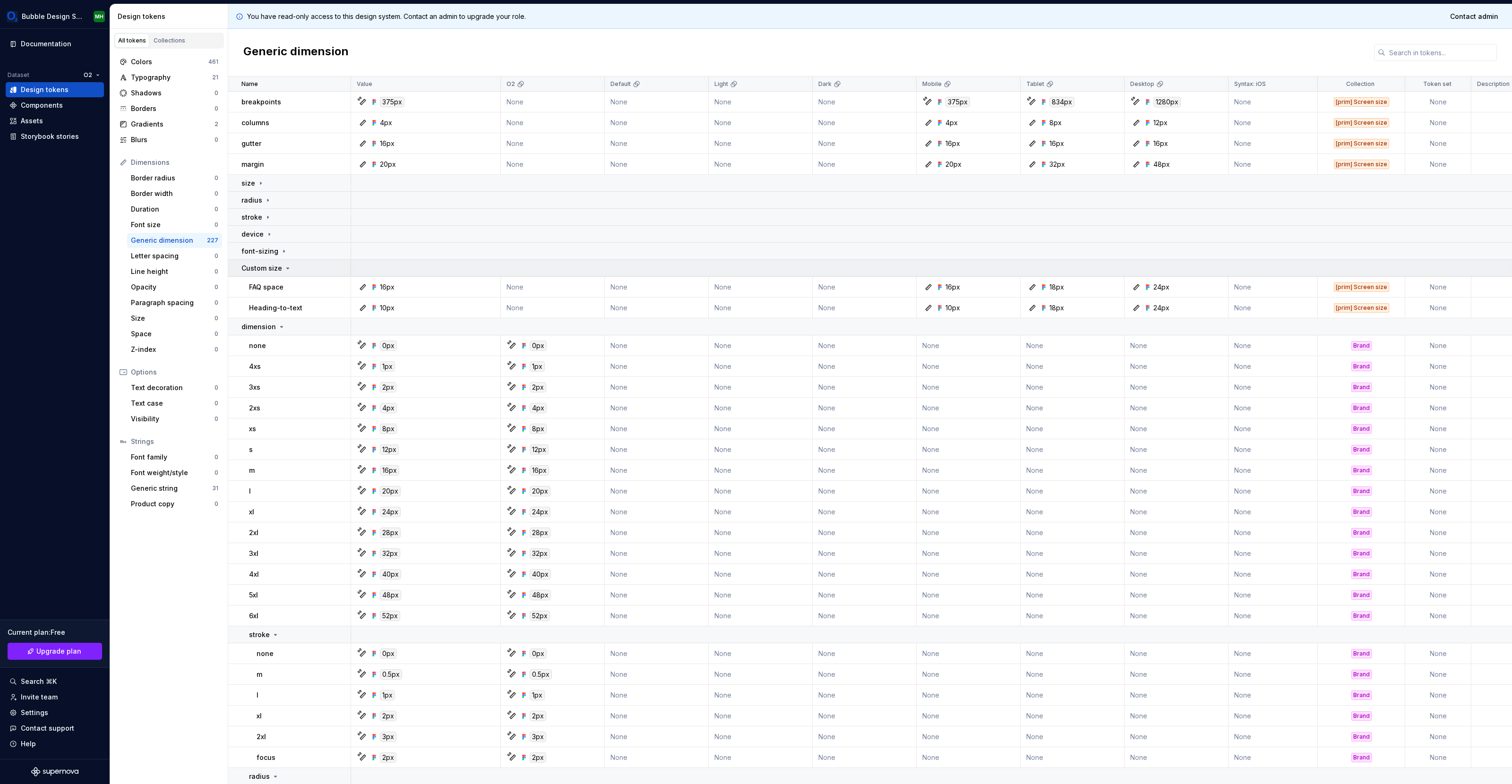
click at [270, 271] on p "Custom size" at bounding box center [261, 268] width 41 height 10
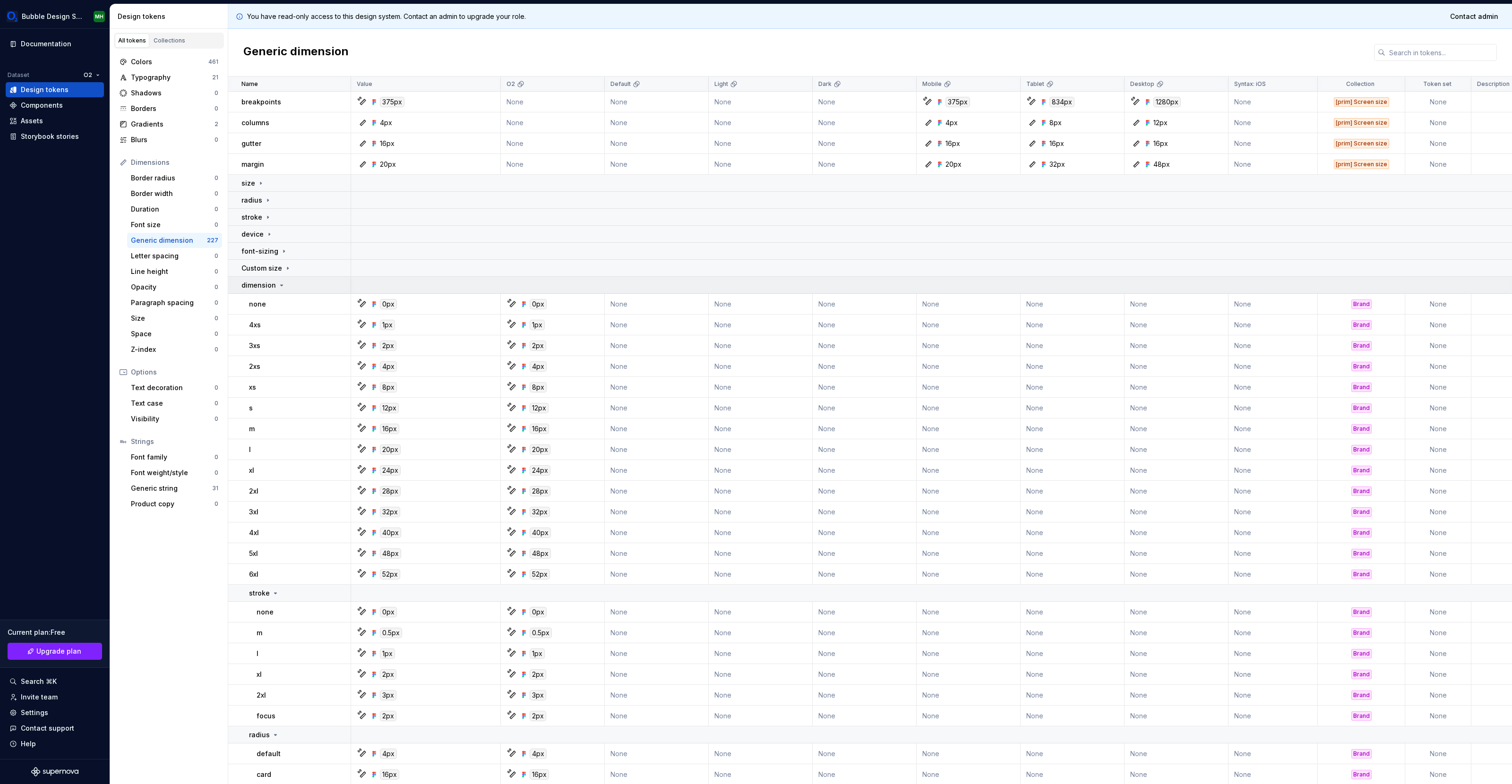
click at [272, 287] on p "dimension" at bounding box center [259, 286] width 35 height 10
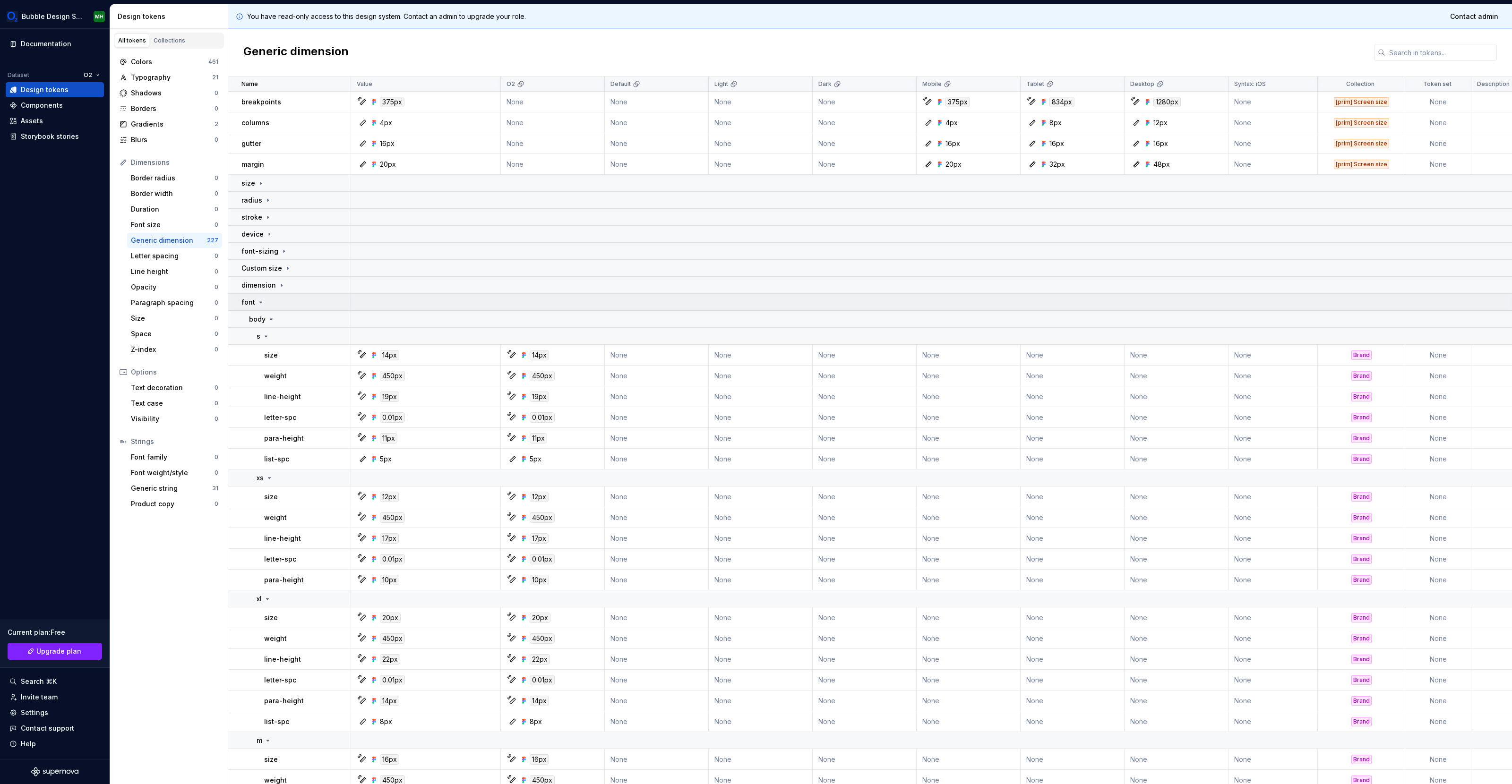
click at [266, 305] on div "font" at bounding box center [295, 302] width 109 height 10
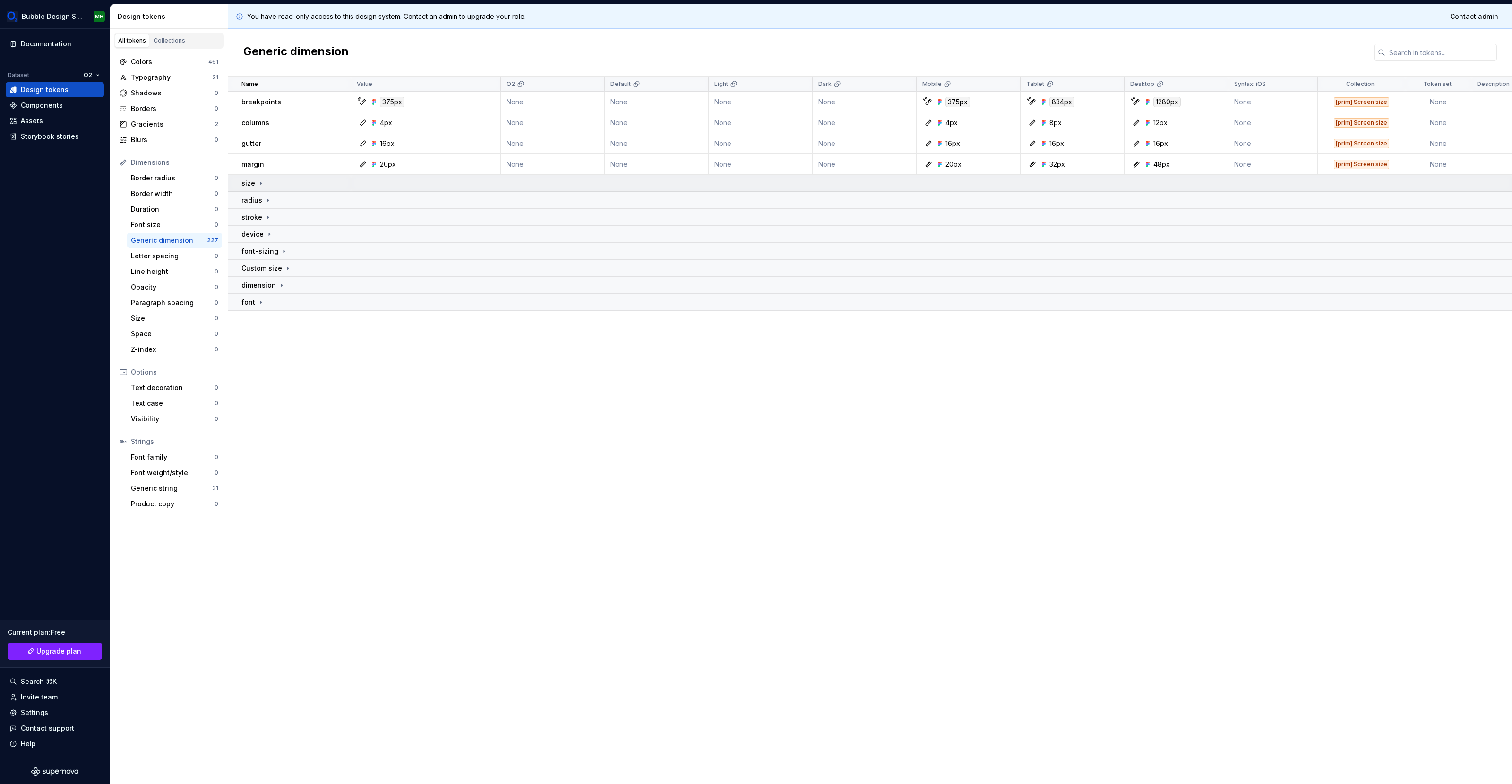
click at [252, 186] on p "size" at bounding box center [248, 184] width 14 height 10
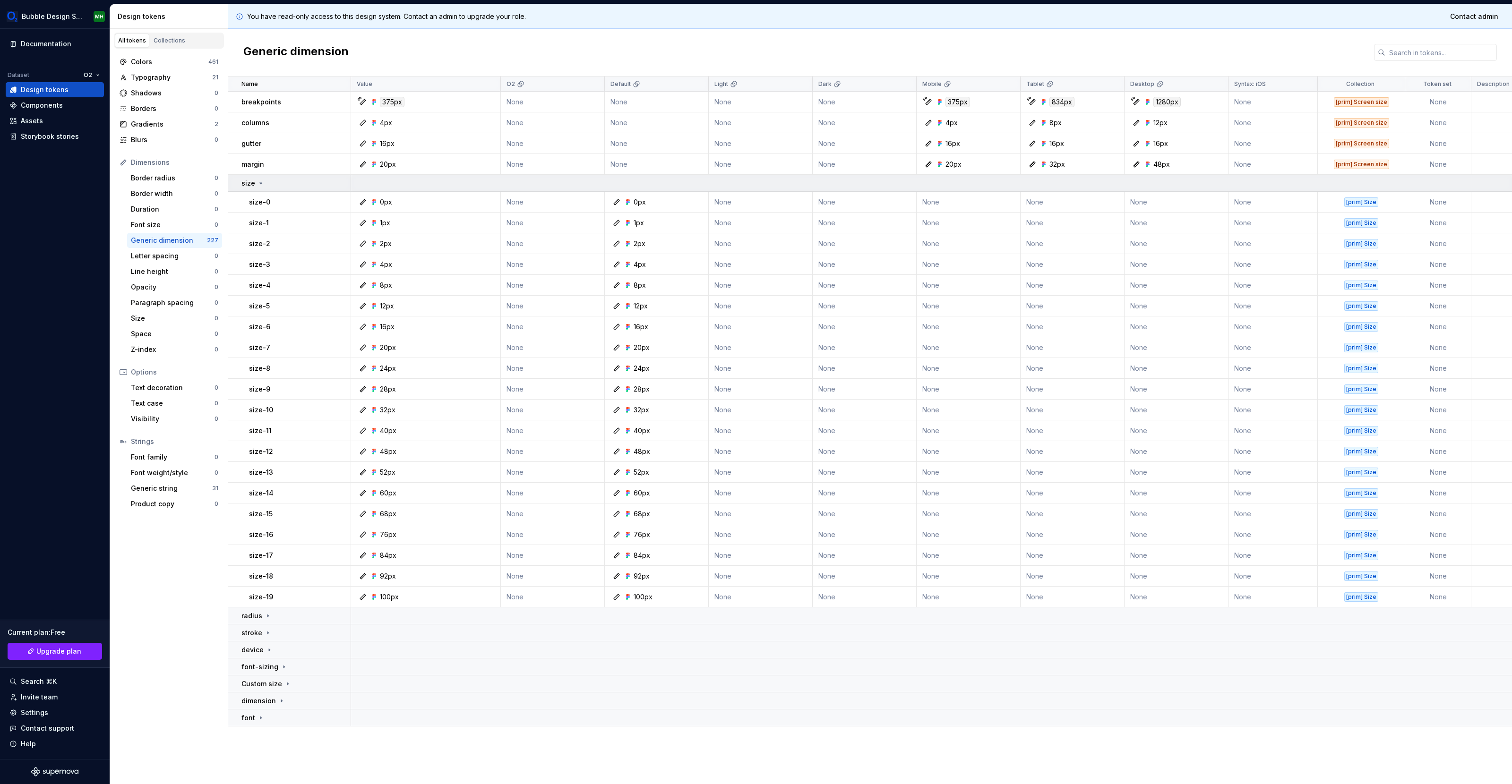
click at [253, 184] on p "size" at bounding box center [248, 184] width 14 height 10
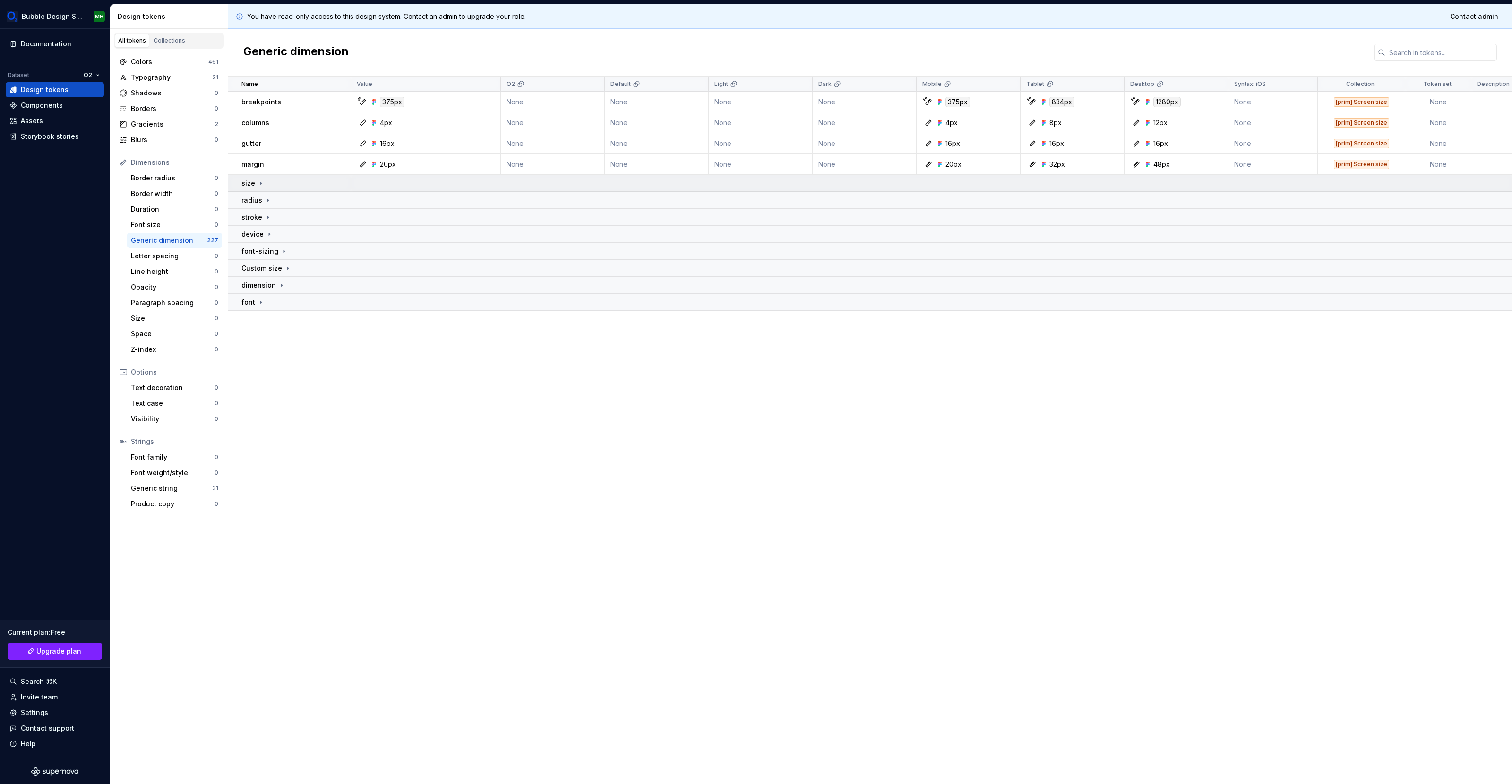
click at [253, 184] on p "size" at bounding box center [248, 184] width 14 height 10
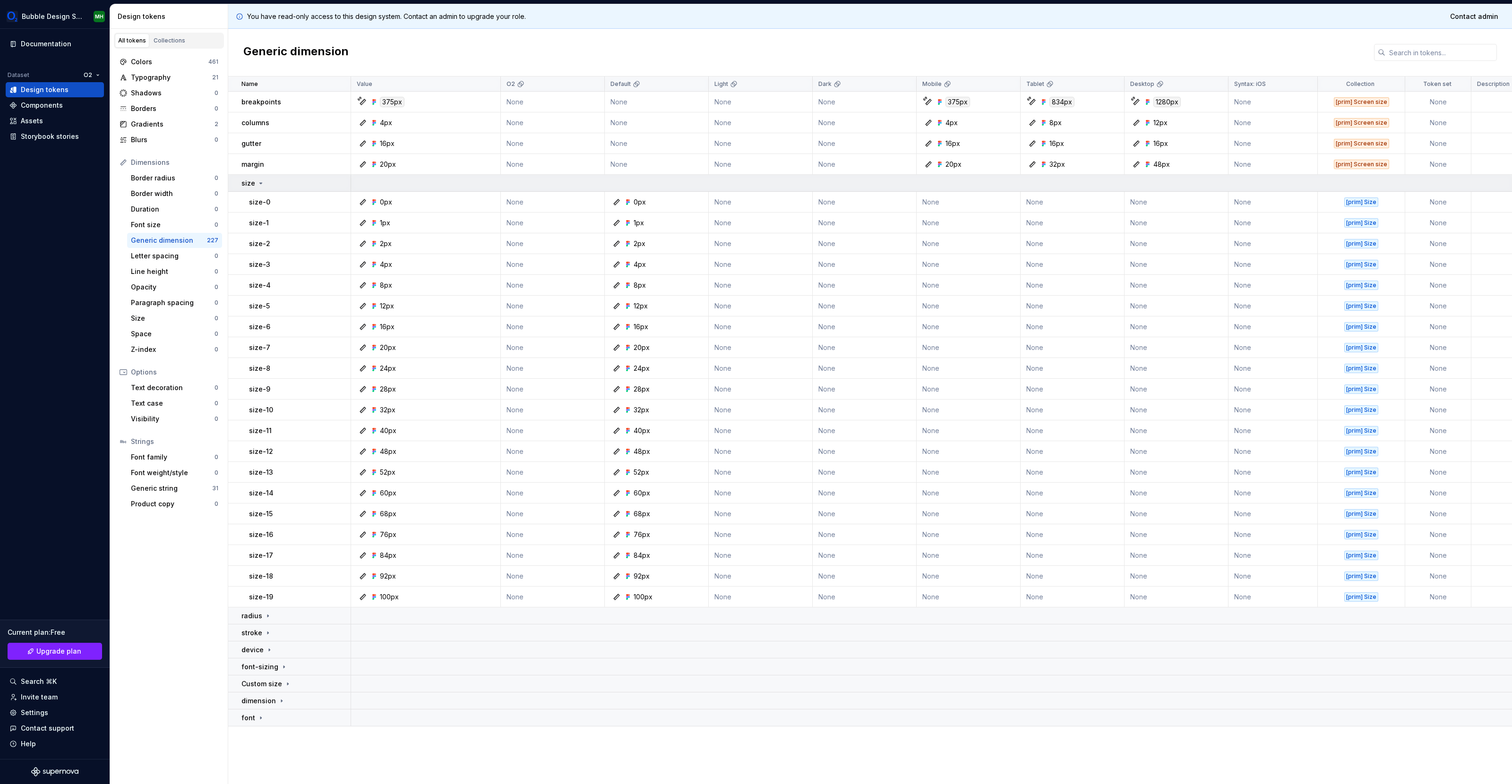
click at [253, 184] on p "size" at bounding box center [248, 184] width 14 height 10
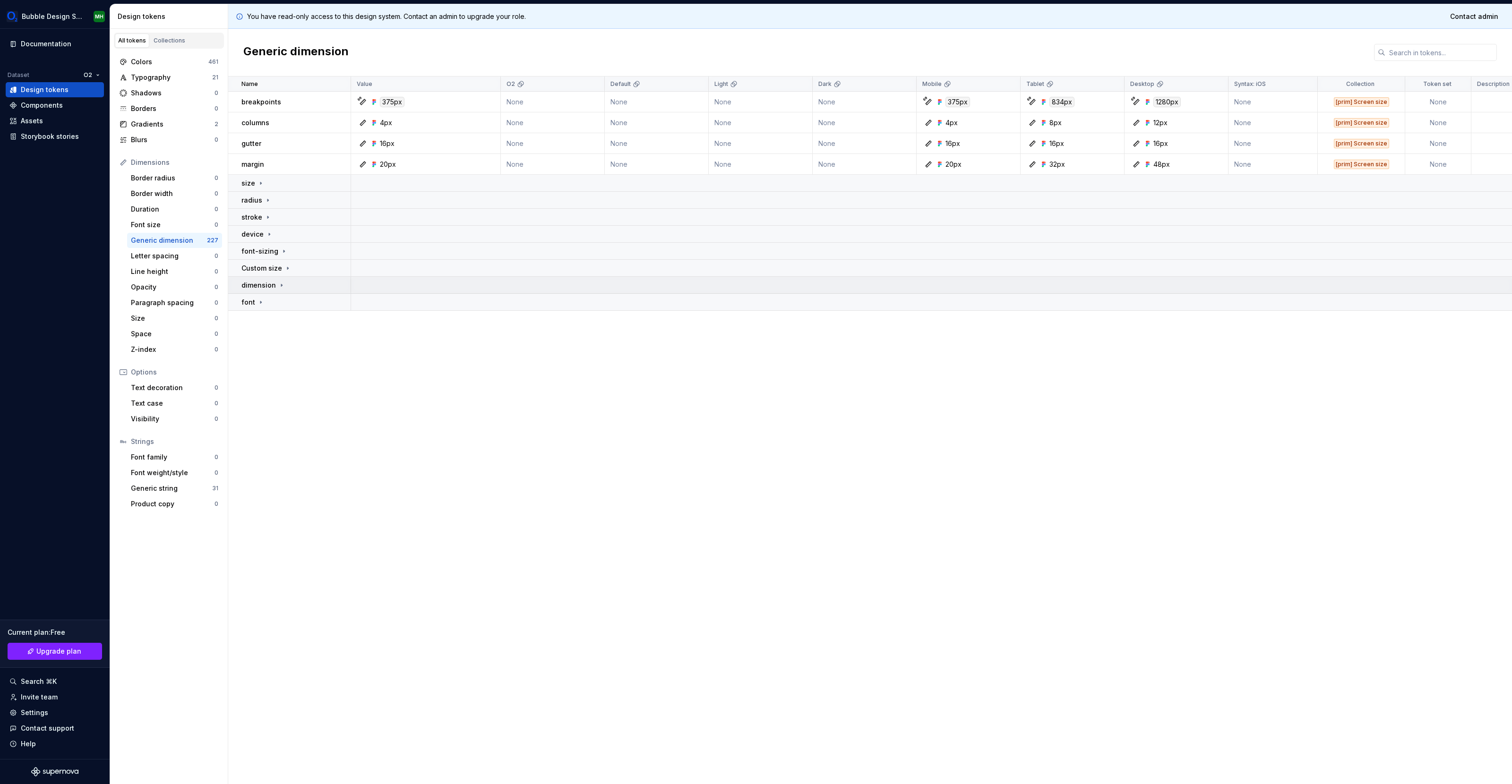
click at [252, 284] on p "dimension" at bounding box center [259, 286] width 35 height 10
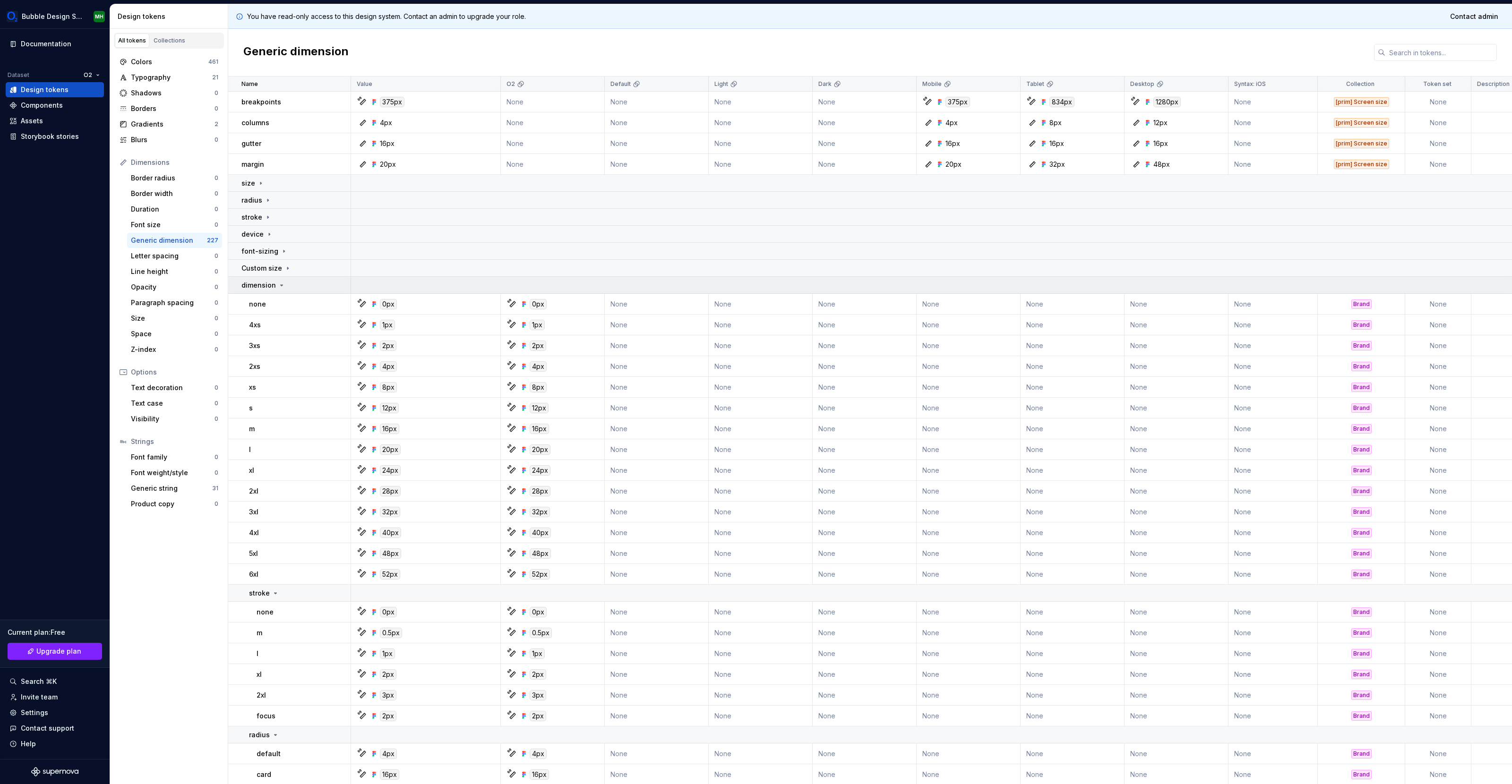
click at [252, 284] on p "dimension" at bounding box center [259, 286] width 35 height 10
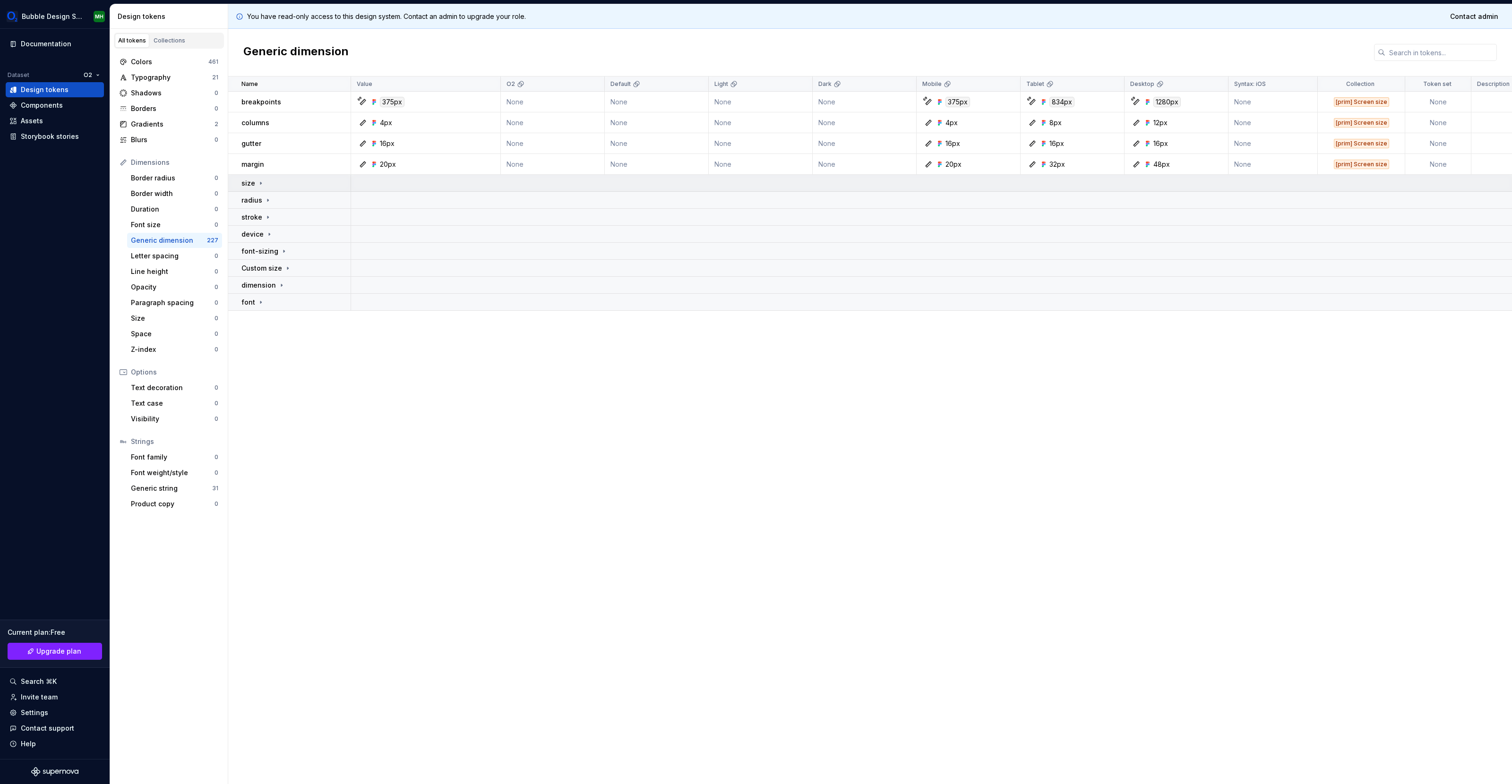
click at [254, 182] on p "size" at bounding box center [248, 184] width 14 height 10
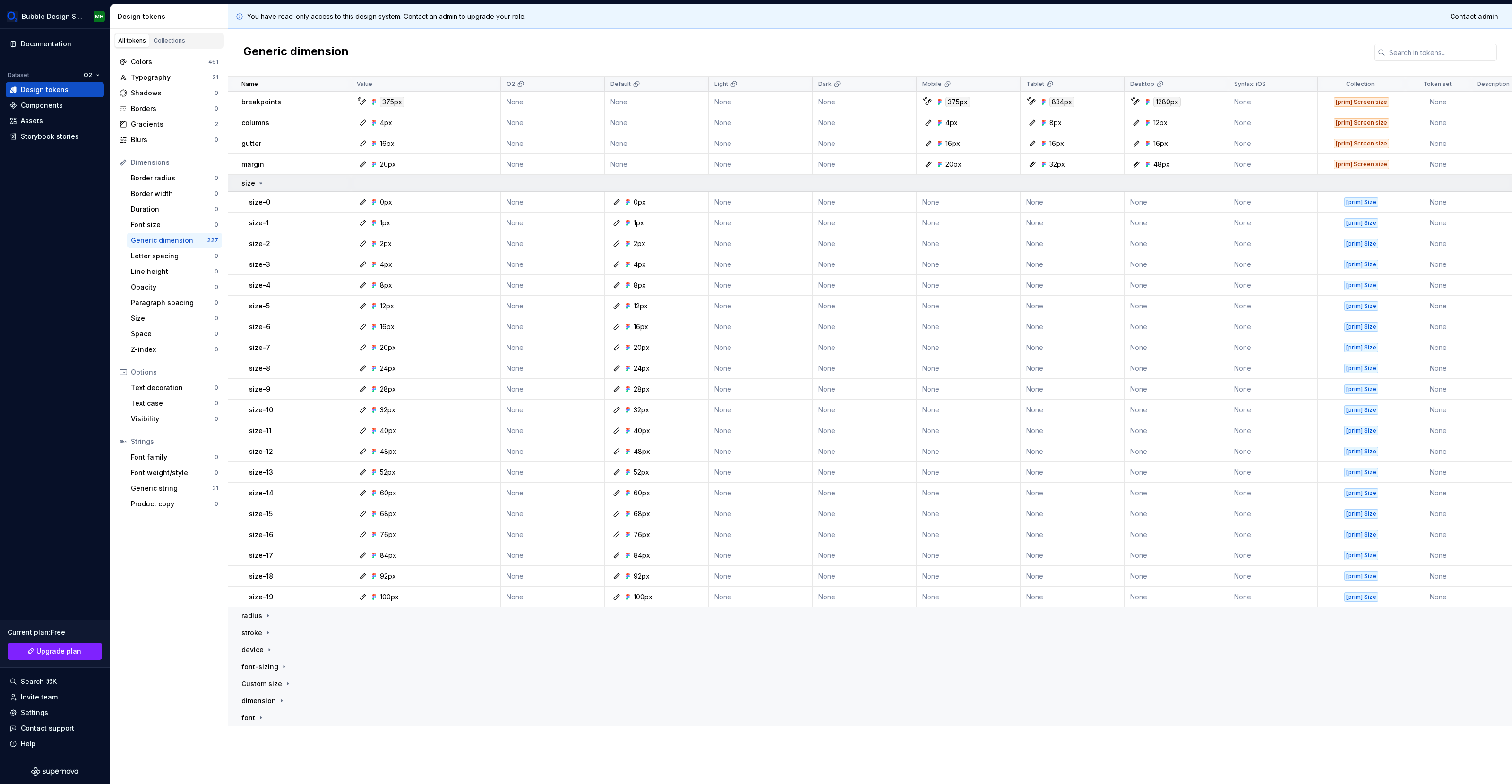
click at [254, 182] on p "size" at bounding box center [248, 184] width 14 height 10
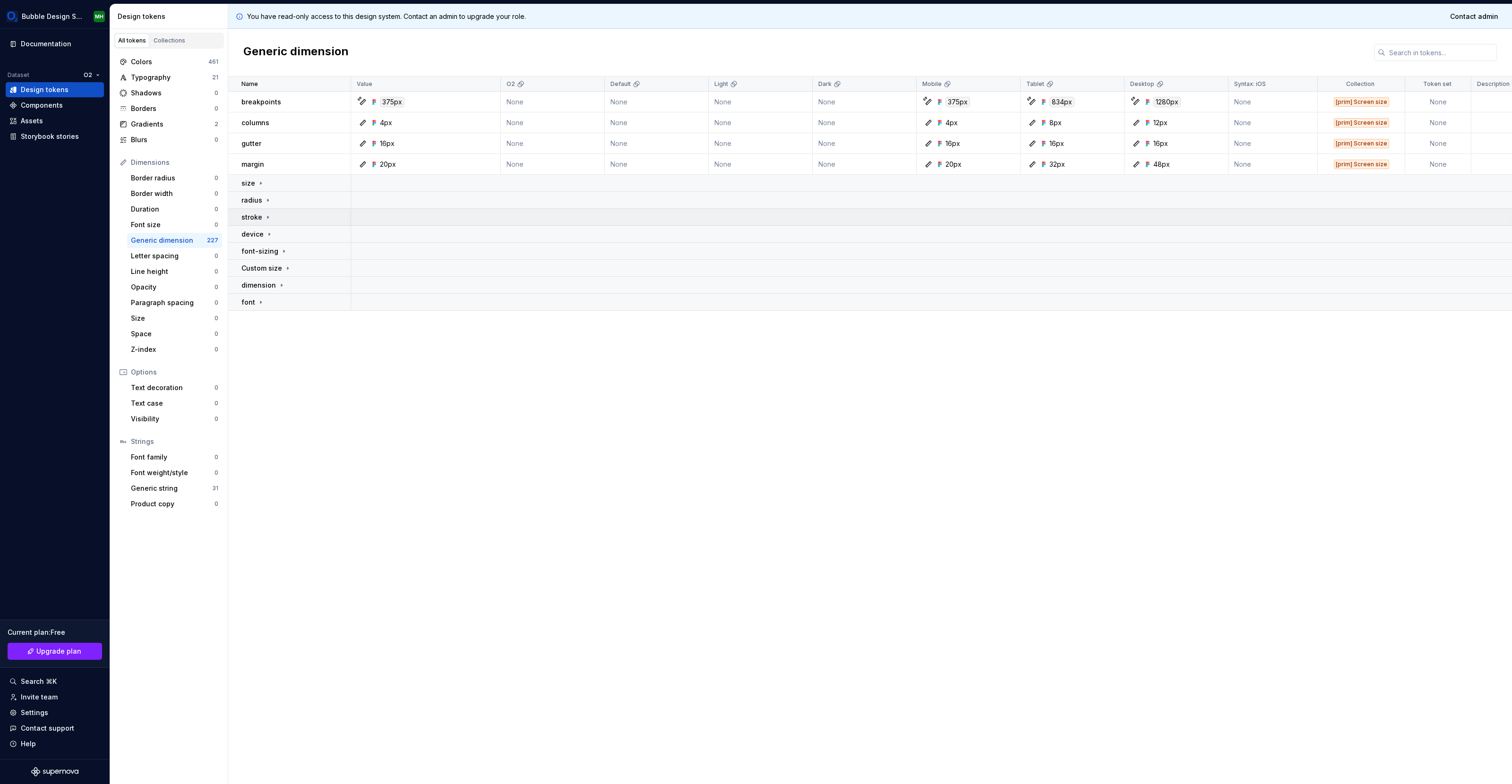
click at [266, 220] on icon at bounding box center [268, 217] width 8 height 8
click at [261, 220] on p "stroke" at bounding box center [252, 218] width 21 height 10
click at [264, 214] on icon at bounding box center [268, 217] width 8 height 8
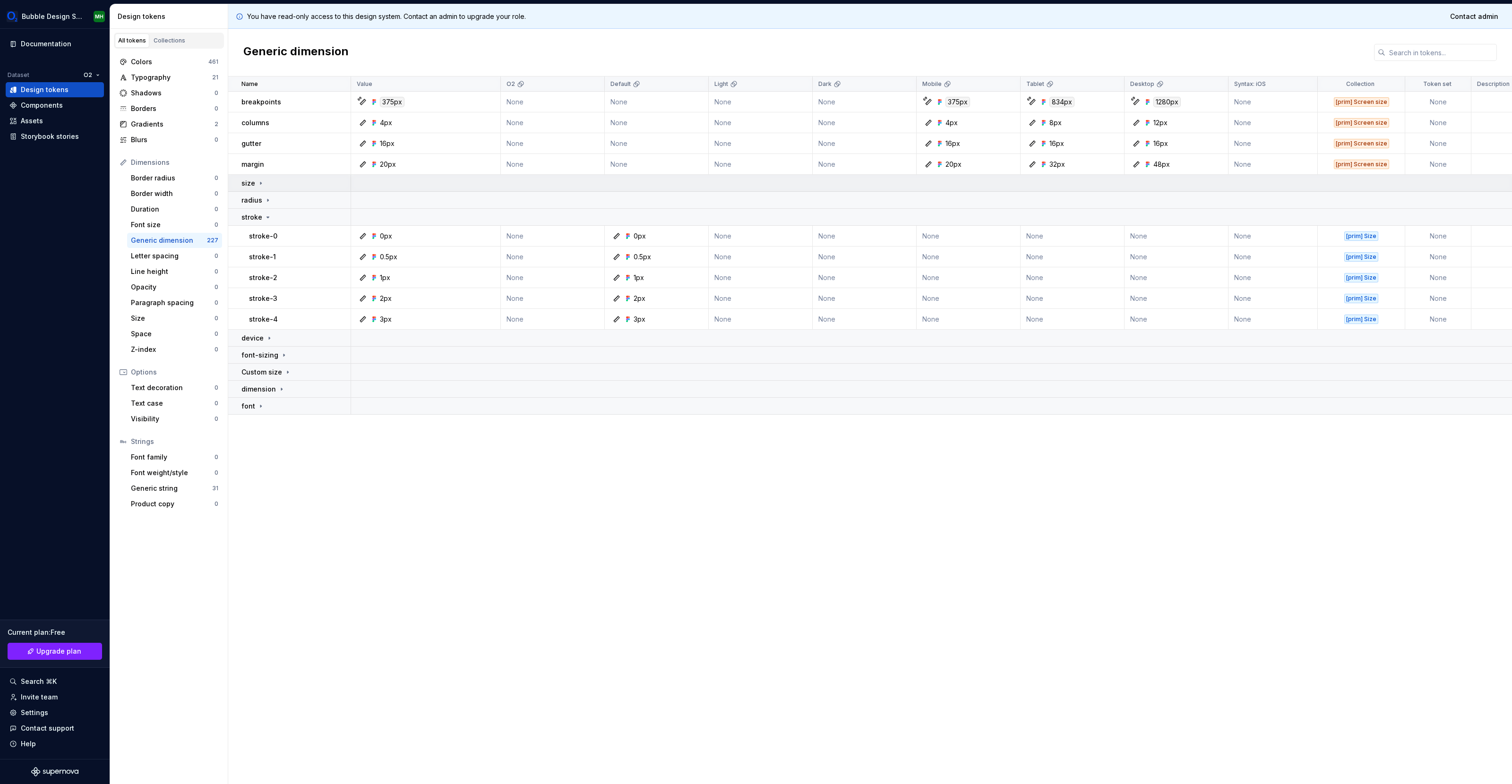
click at [265, 188] on td "size" at bounding box center [289, 183] width 123 height 17
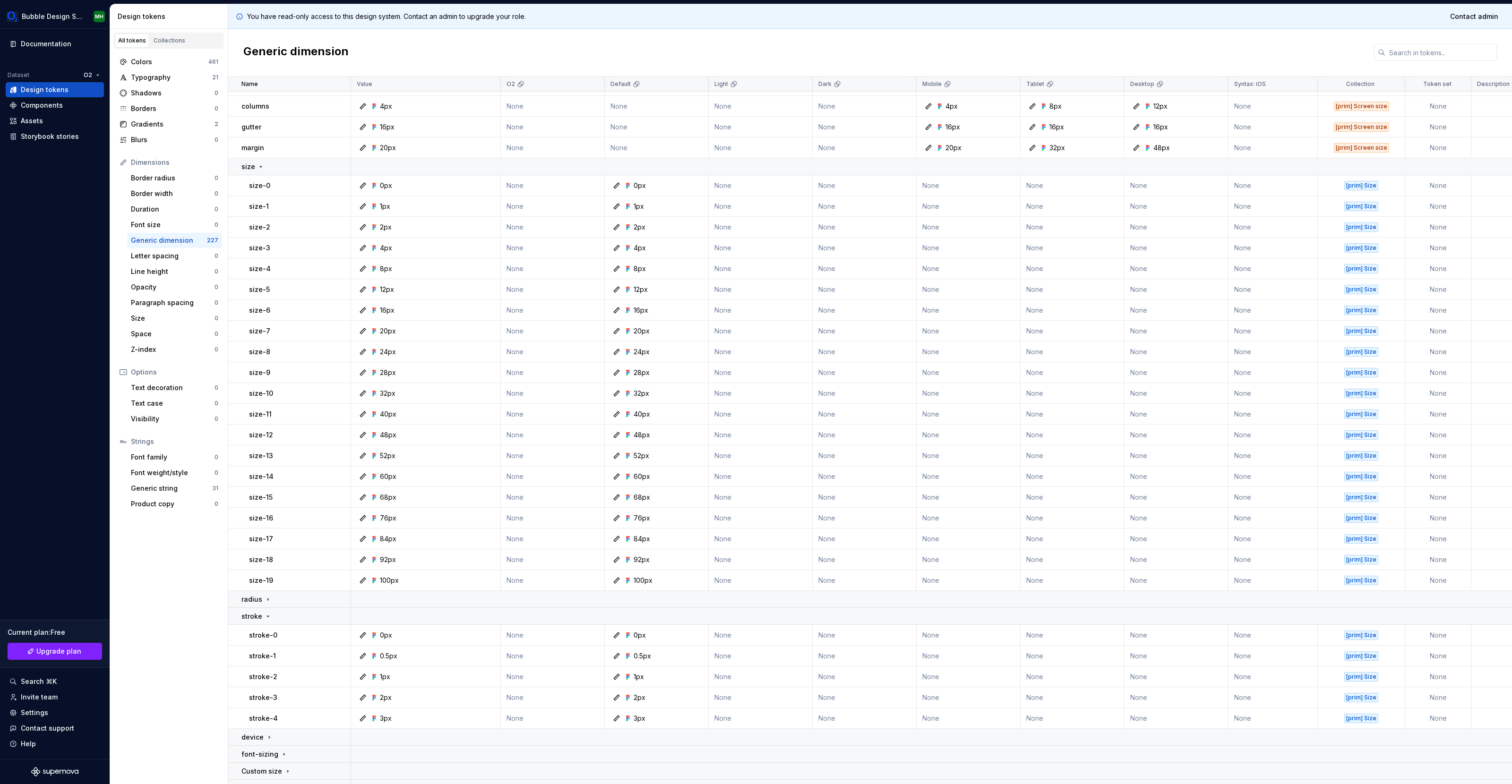
scroll to position [18, 0]
drag, startPoint x: 248, startPoint y: 49, endPoint x: 368, endPoint y: 49, distance: 120.0
click at [368, 49] on div "Generic dimension" at bounding box center [870, 53] width 1284 height 48
drag, startPoint x: 354, startPoint y: 53, endPoint x: 244, endPoint y: 52, distance: 110.0
click at [244, 52] on div "Generic dimension" at bounding box center [870, 53] width 1284 height 48
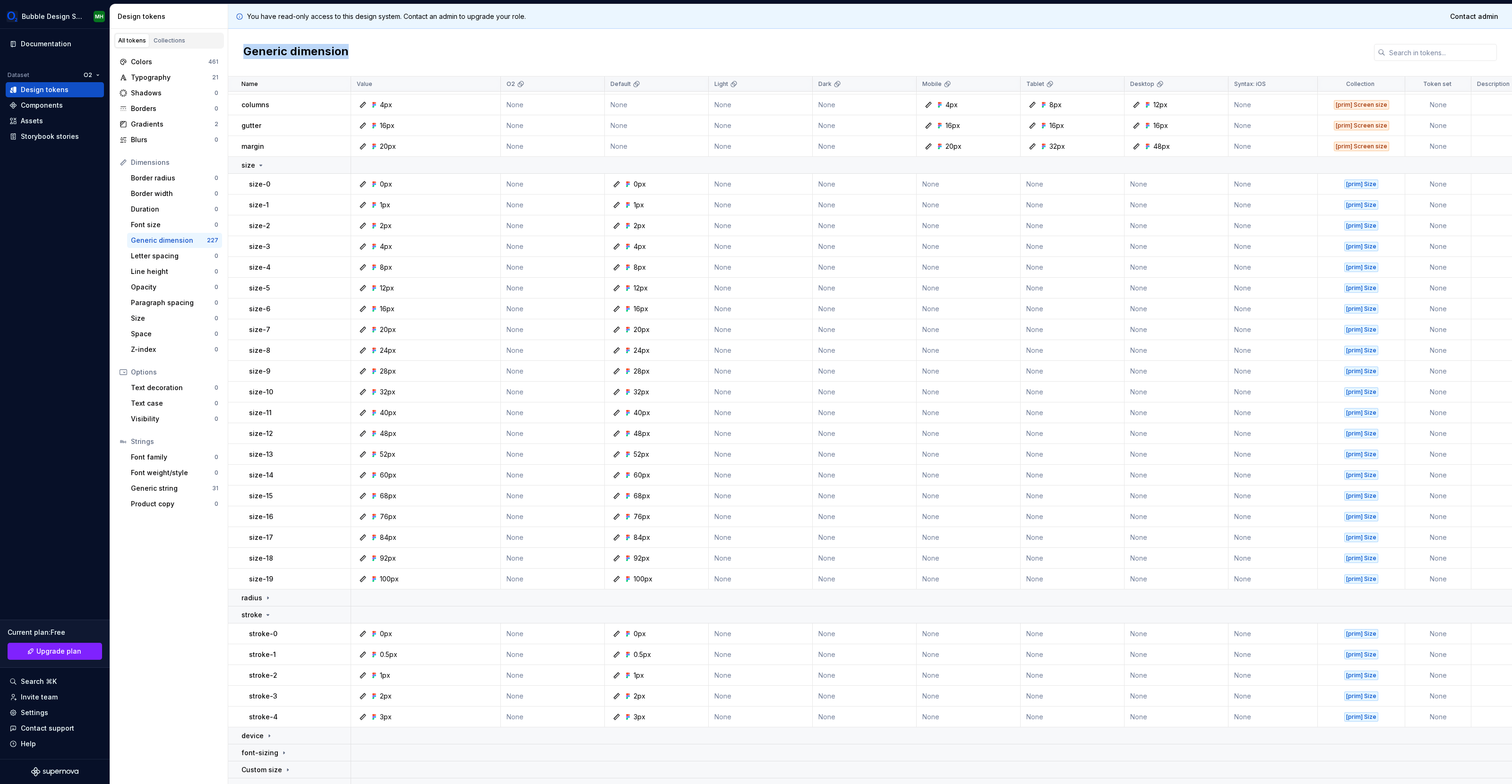
copy h2 "Generic dimension"
